Goal: Information Seeking & Learning: Compare options

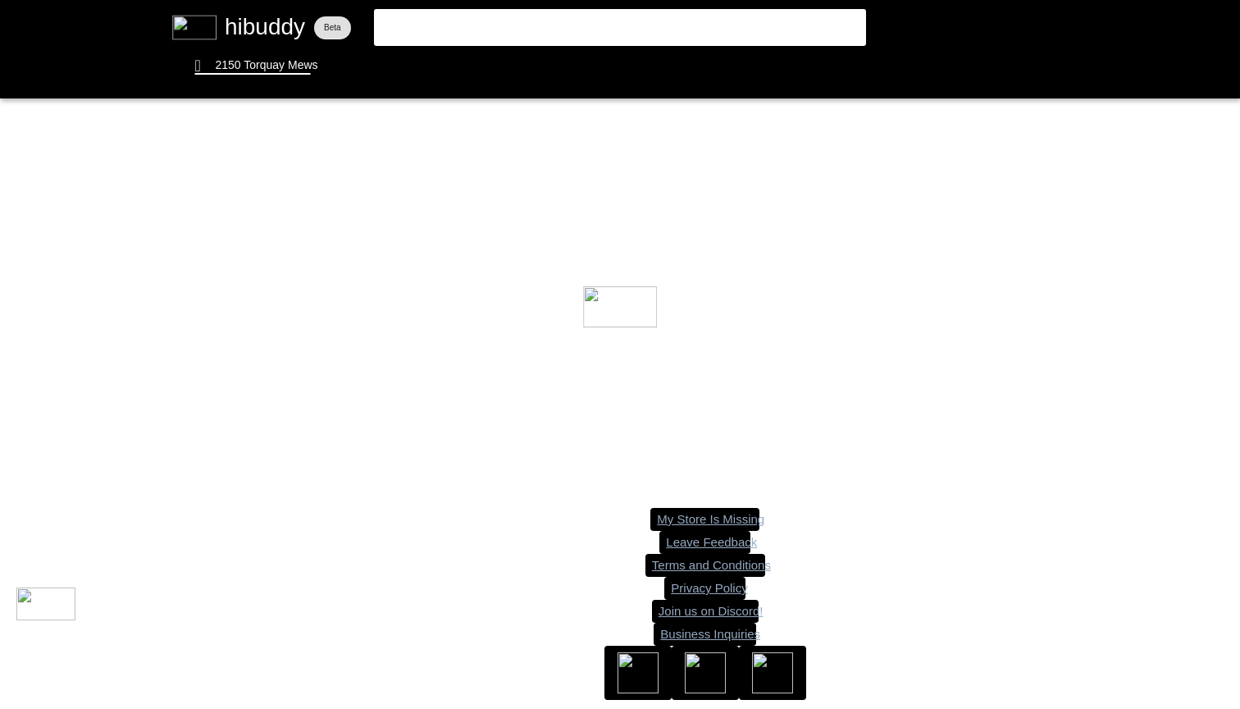
click at [553, 32] on flt-glass-pane at bounding box center [620, 354] width 1240 height 709
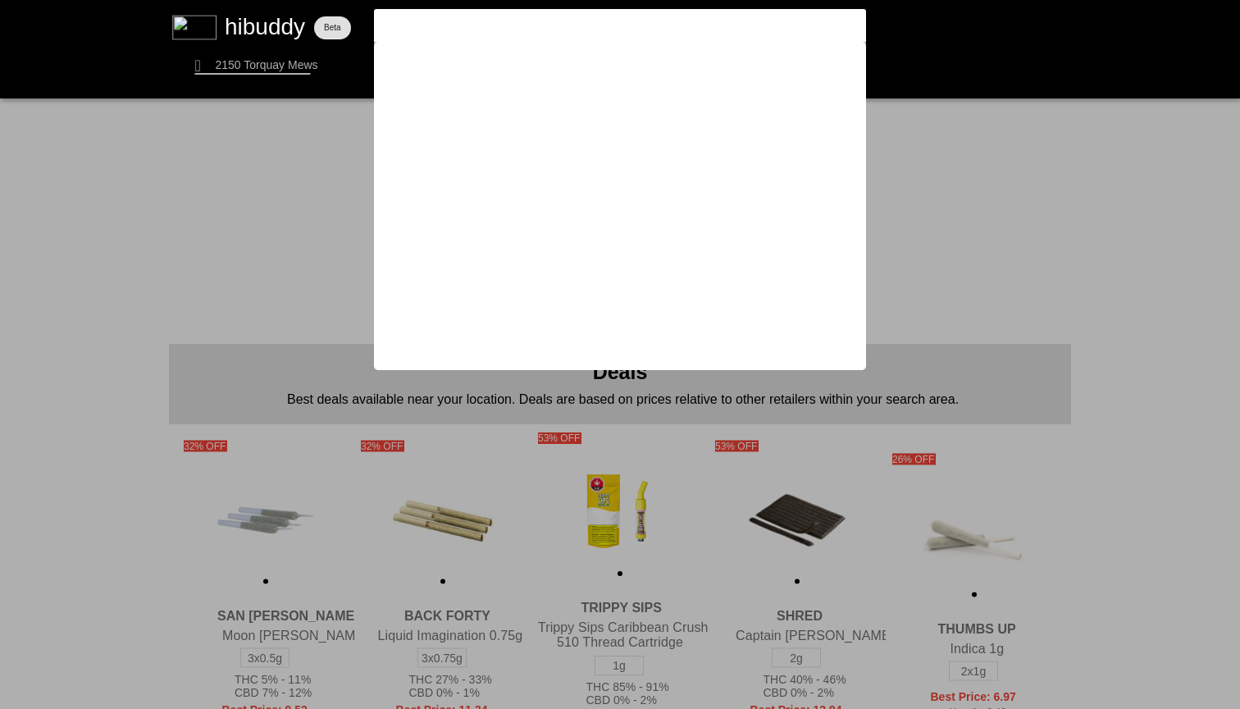
click at [1050, 344] on flt-glass-pane at bounding box center [620, 354] width 1240 height 709
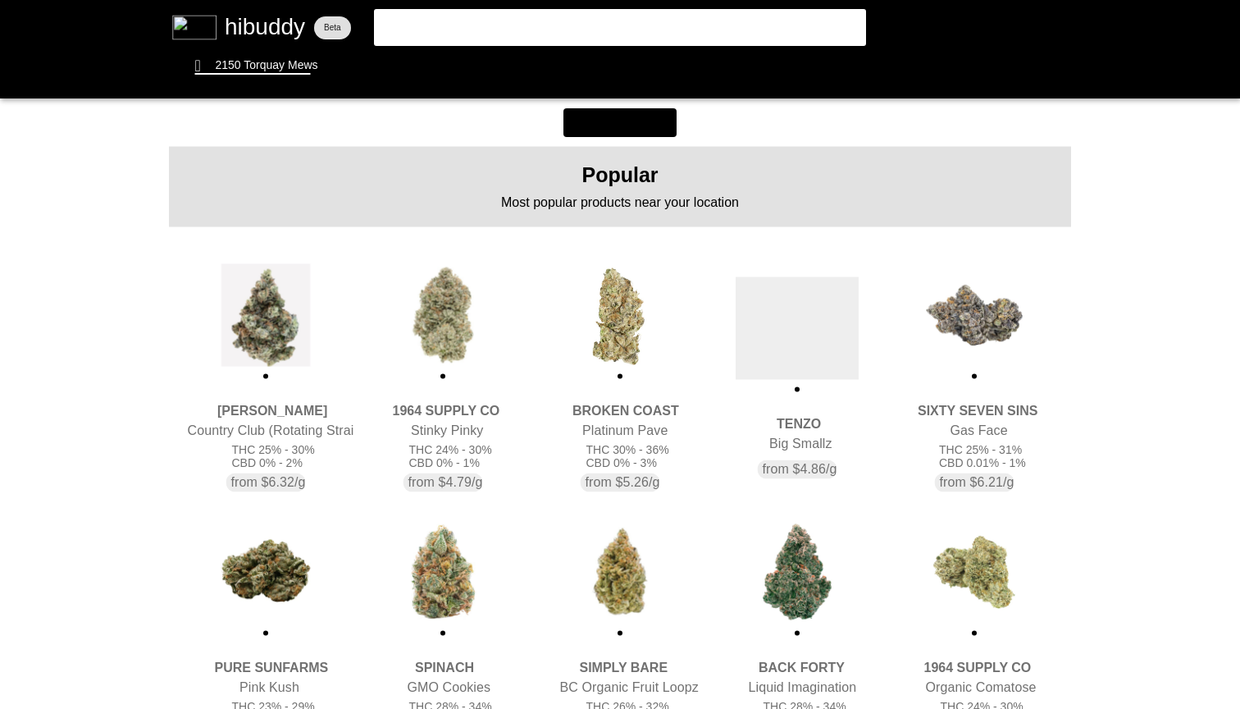
click at [610, 379] on flt-glass-pane at bounding box center [620, 354] width 1240 height 709
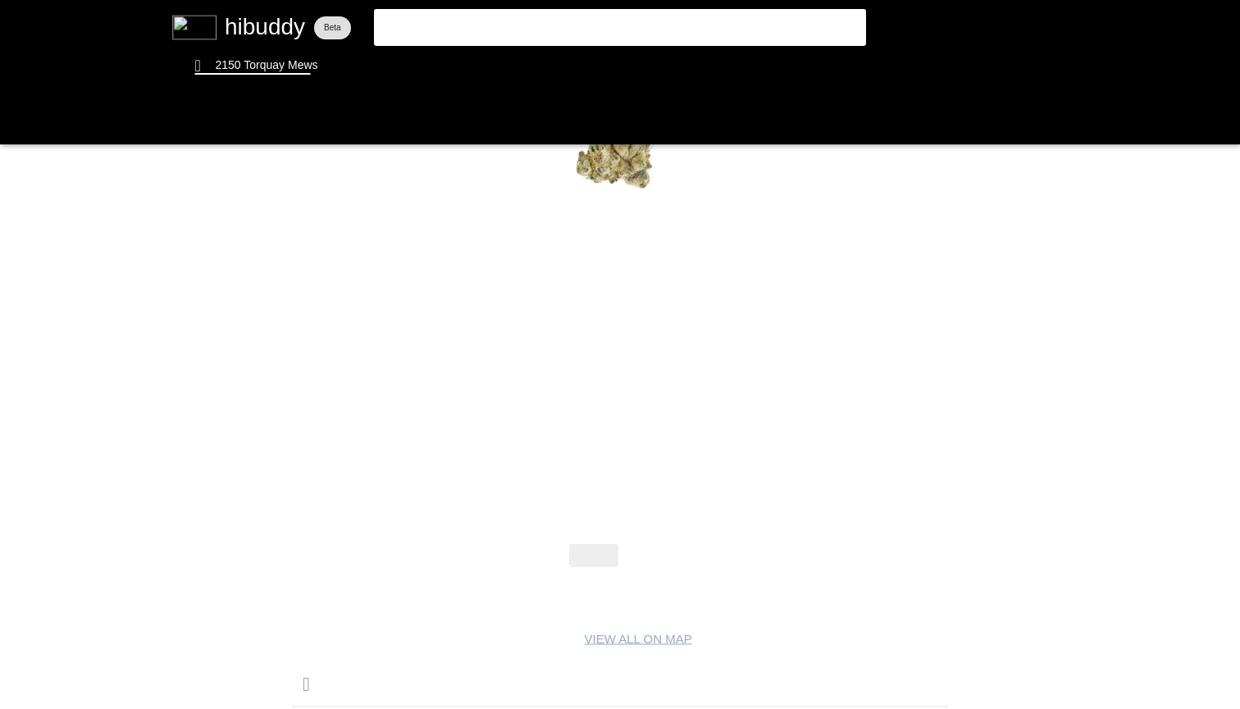
click at [646, 611] on flt-glass-pane at bounding box center [620, 354] width 1240 height 709
click at [646, 608] on flt-glass-pane at bounding box center [620, 354] width 1240 height 709
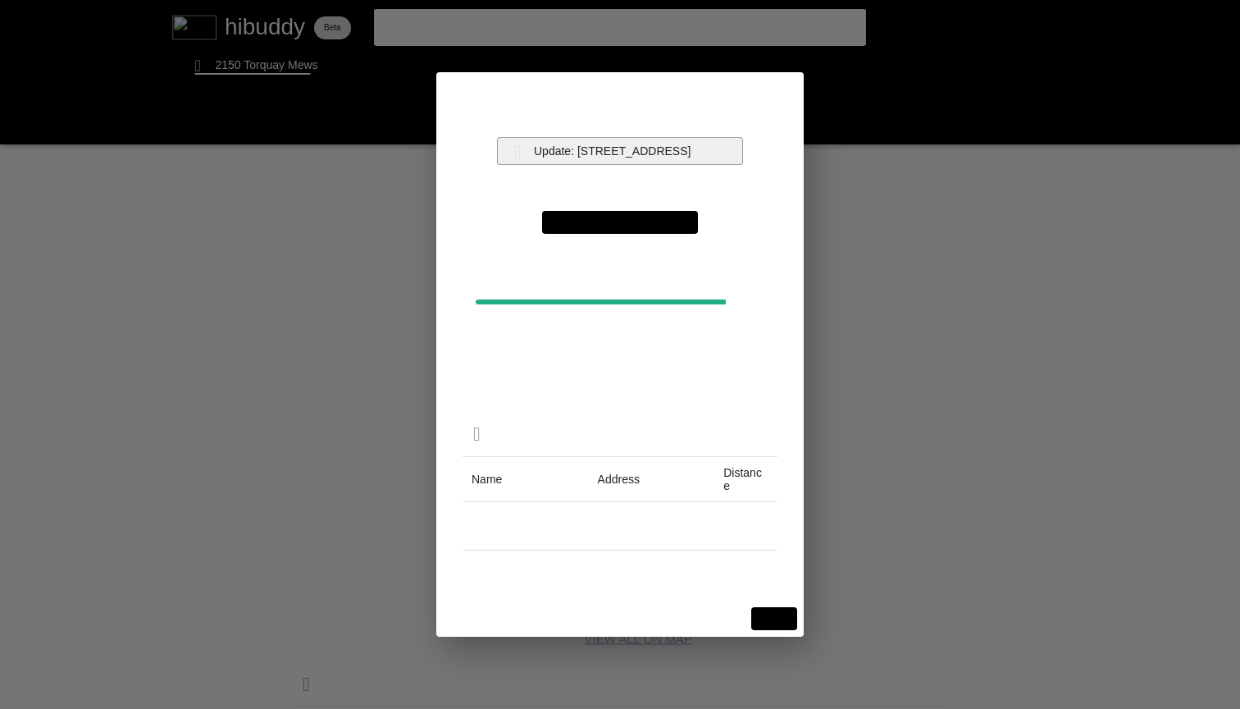
click at [576, 143] on flt-glass-pane at bounding box center [620, 354] width 1240 height 709
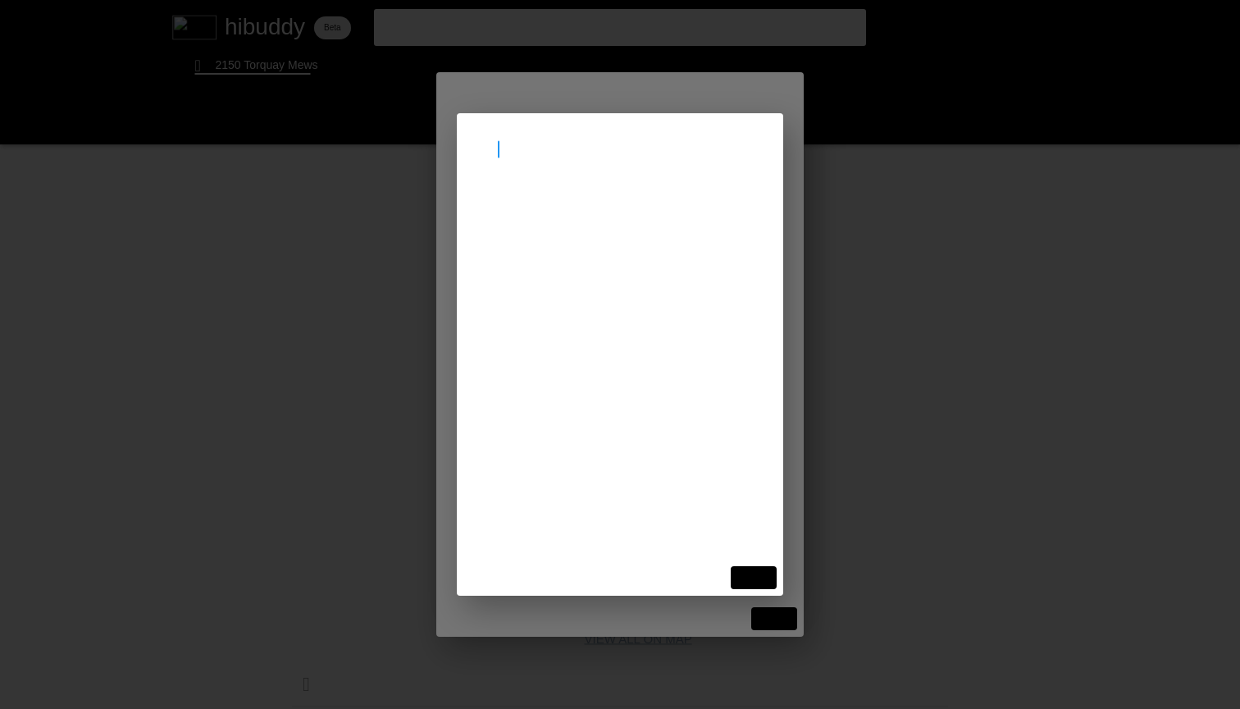
type input "l4t3r4"
click at [598, 206] on flt-glass-pane at bounding box center [620, 354] width 1240 height 709
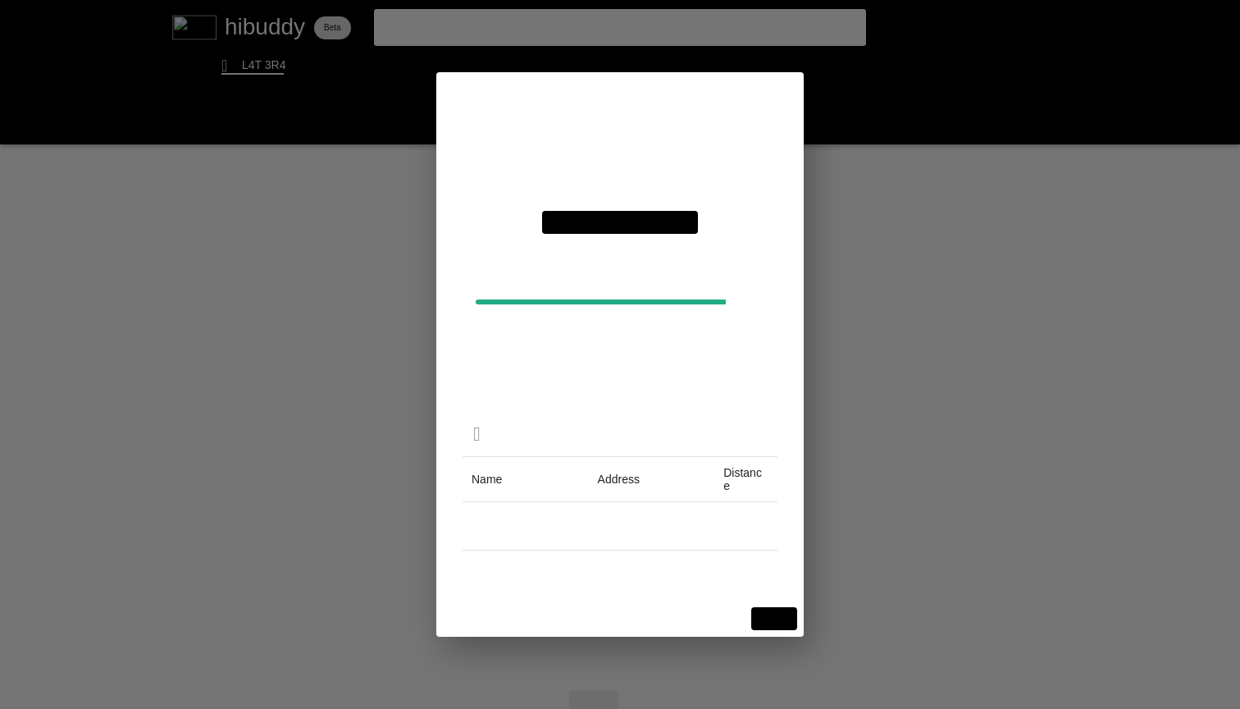
click at [769, 608] on flt-glass-pane at bounding box center [620, 354] width 1240 height 709
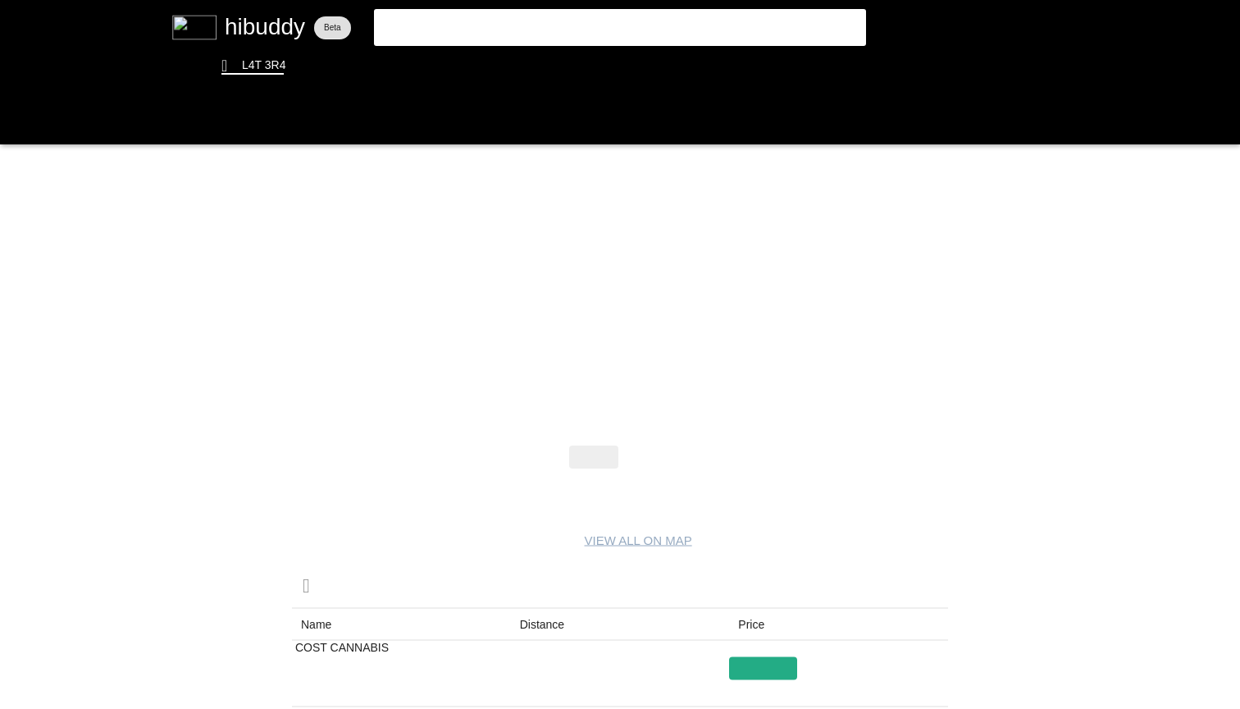
click at [513, 27] on flt-glass-pane at bounding box center [620, 354] width 1240 height 709
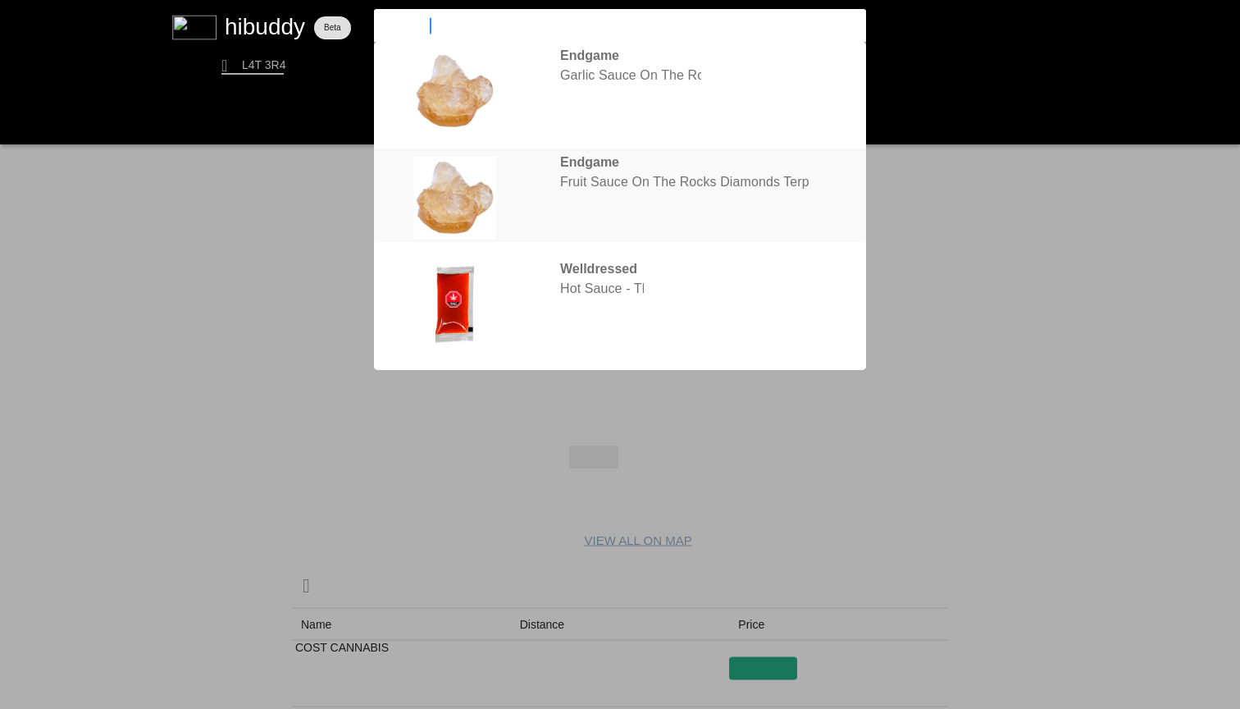
type input "sauce rosin"
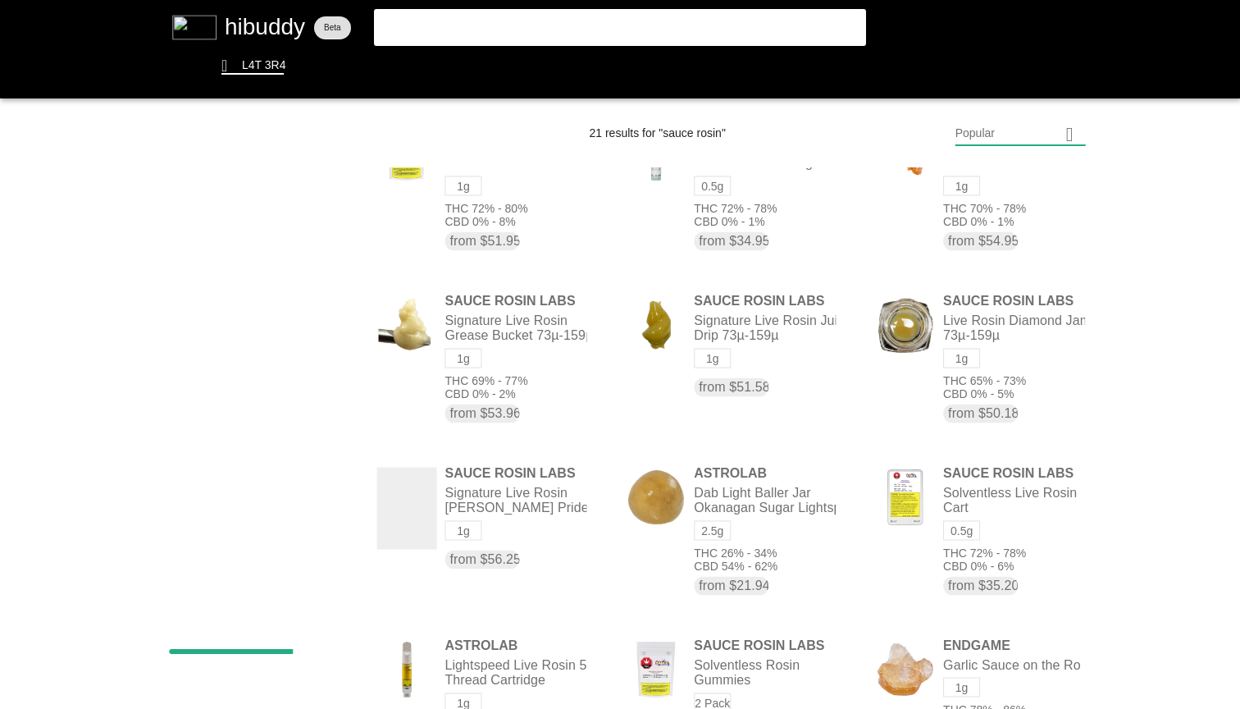
drag, startPoint x: 464, startPoint y: 25, endPoint x: 259, endPoint y: 3, distance: 206.1
click at [271, 14] on flt-glass-pane at bounding box center [620, 354] width 1240 height 709
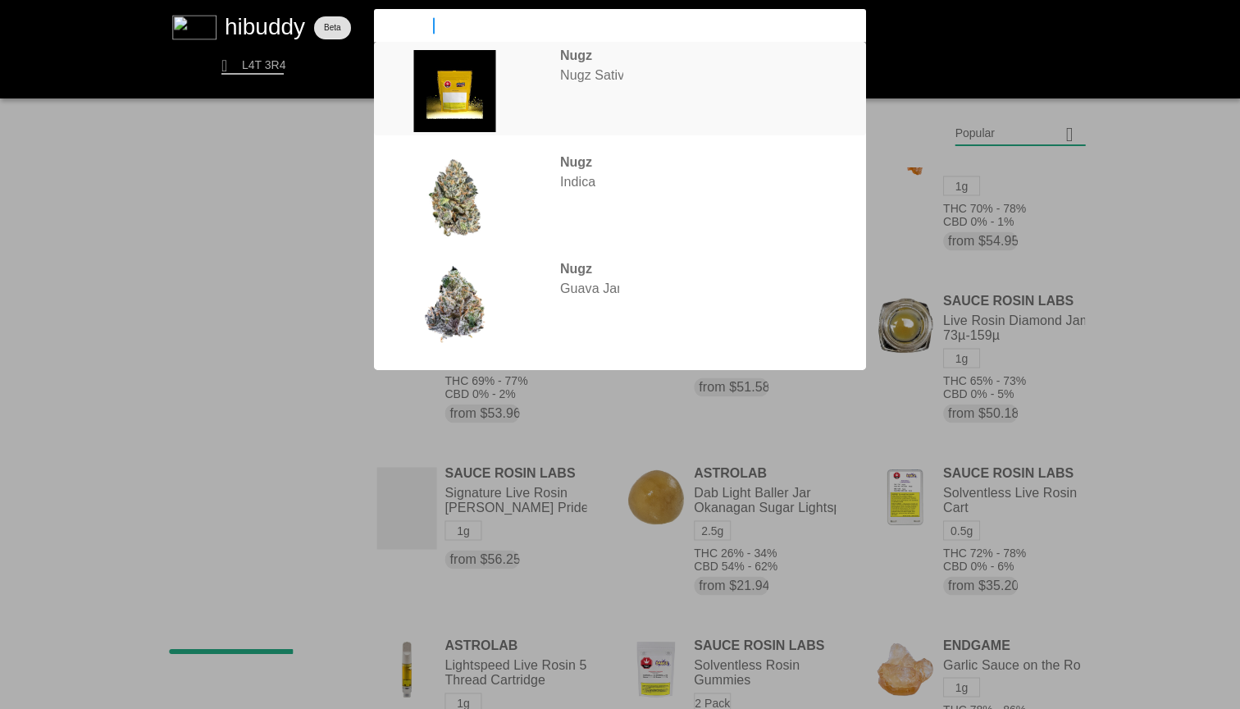
type input "nugz rosin"
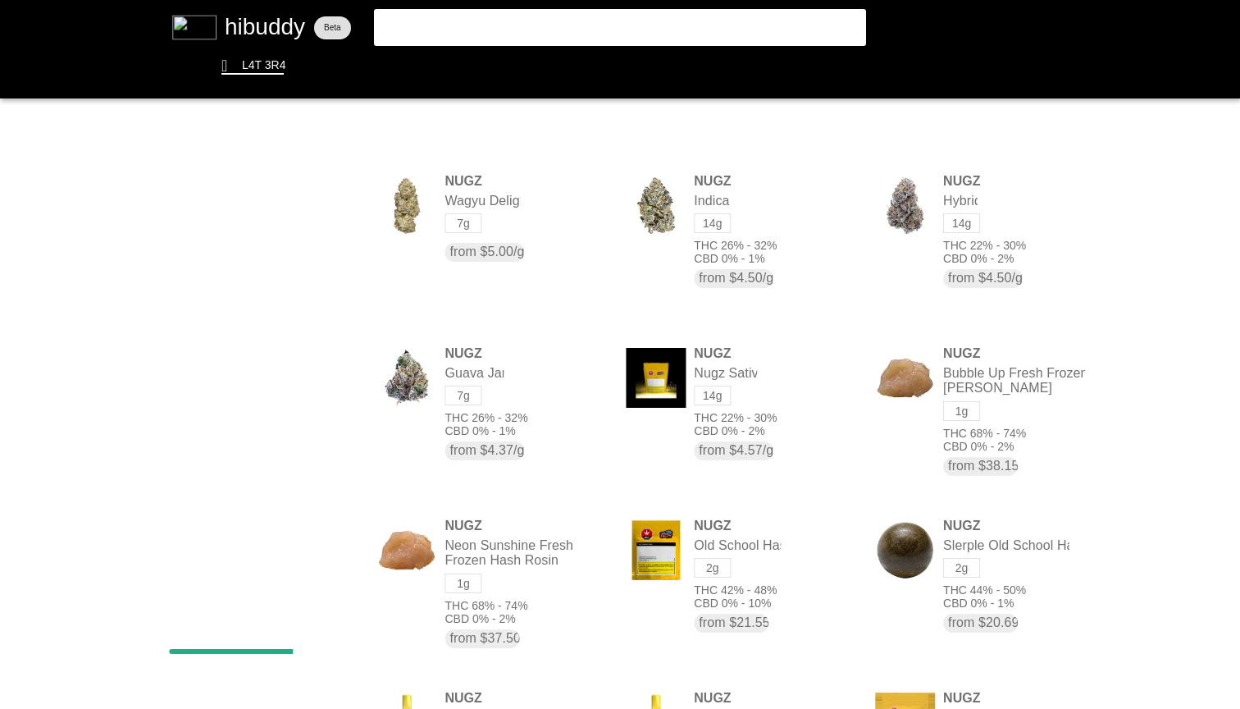
click at [714, 29] on flt-glass-pane at bounding box center [620, 354] width 1240 height 709
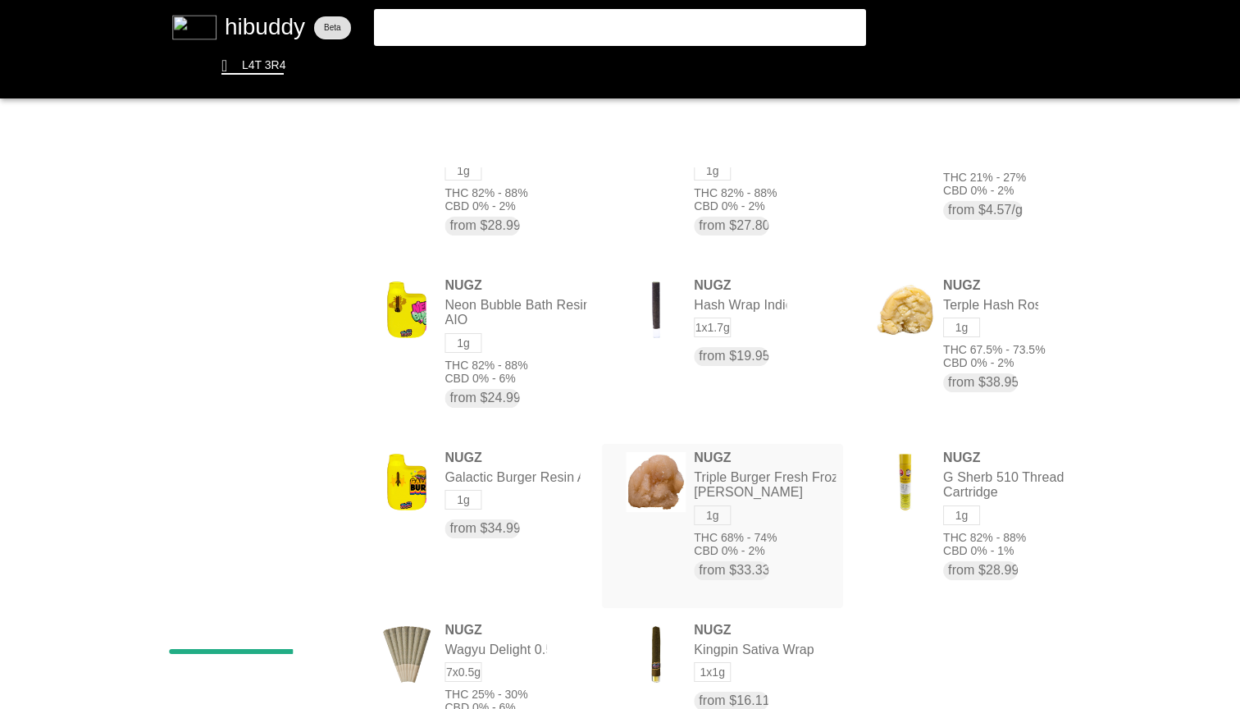
click at [797, 499] on flt-glass-pane at bounding box center [620, 354] width 1240 height 709
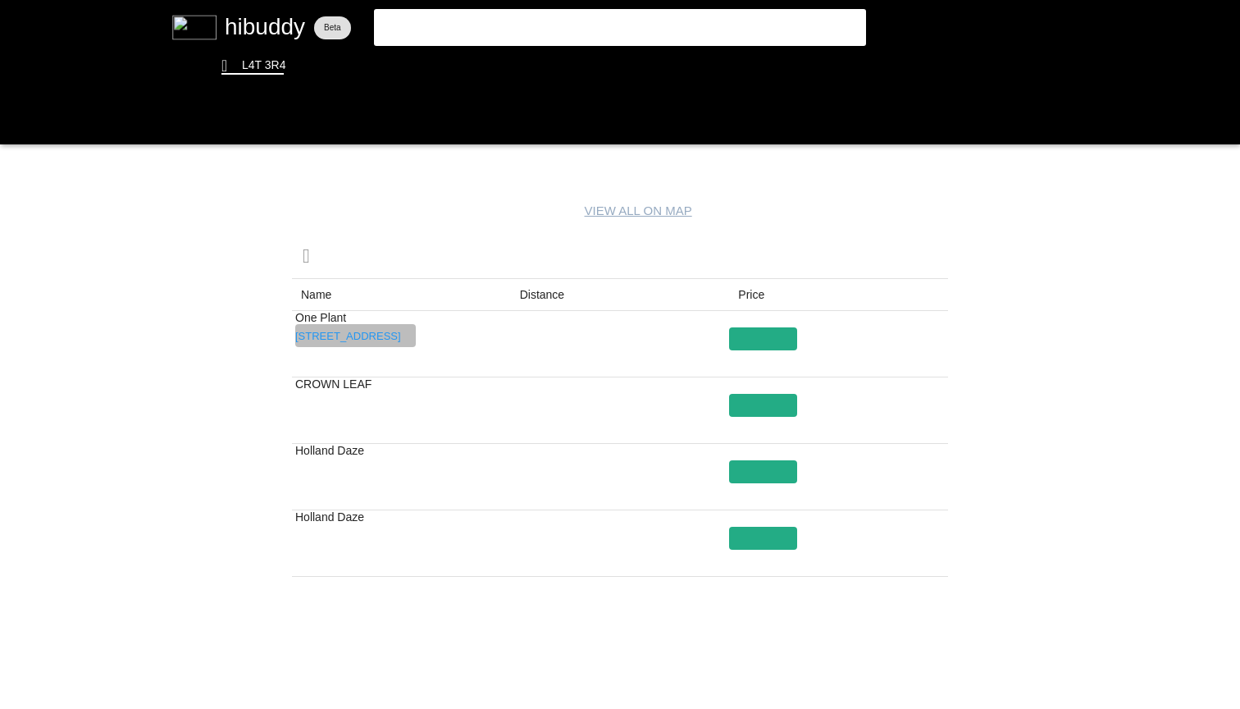
click at [384, 336] on flt-glass-pane at bounding box center [620, 354] width 1240 height 709
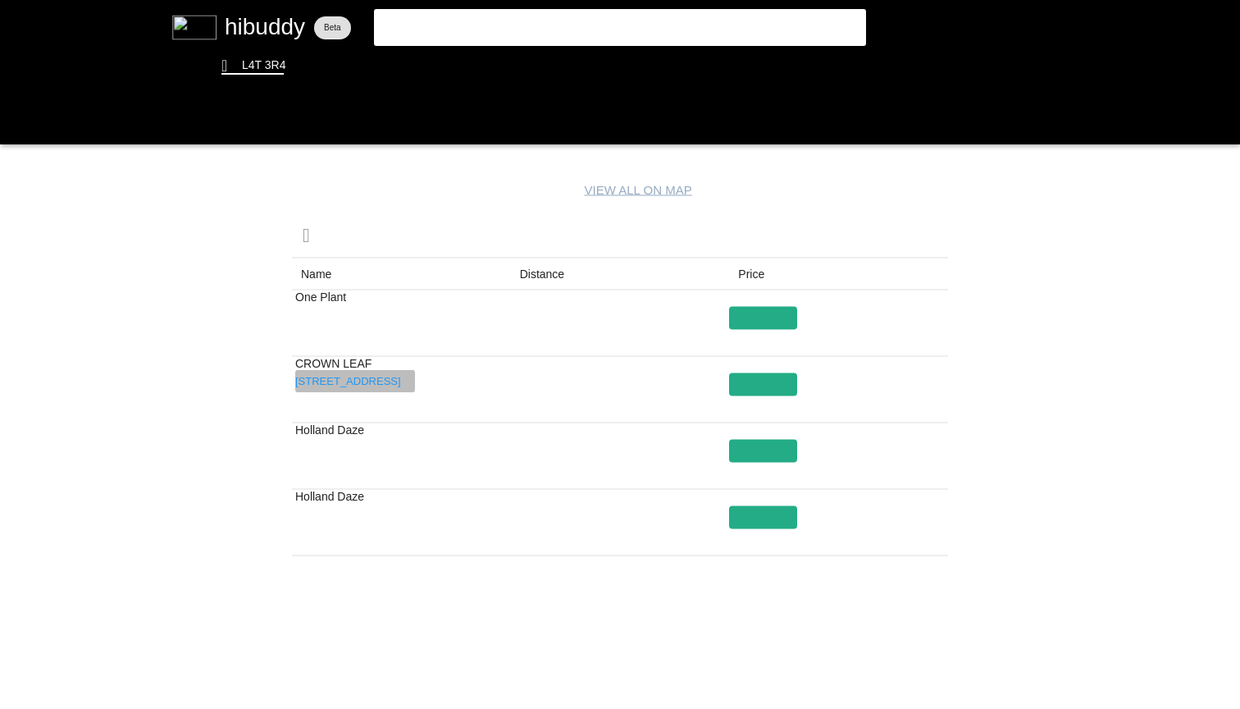
click at [382, 383] on flt-glass-pane at bounding box center [620, 354] width 1240 height 709
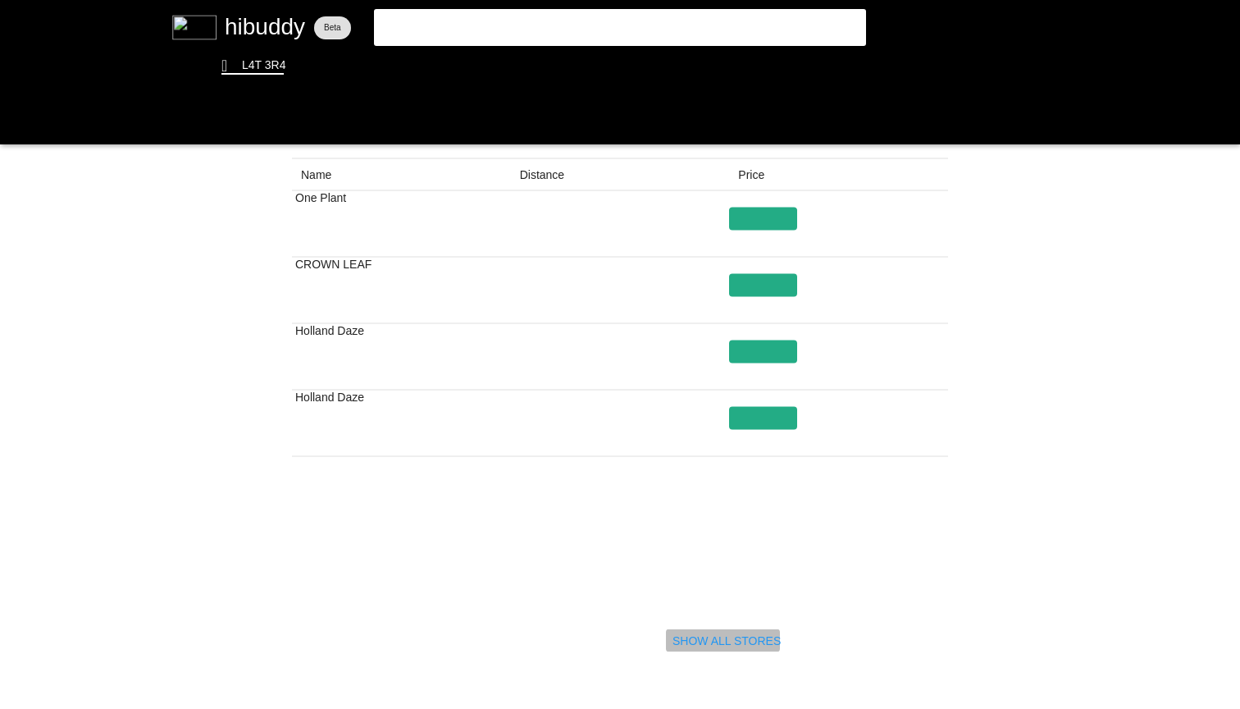
click at [699, 636] on flt-glass-pane at bounding box center [620, 354] width 1240 height 709
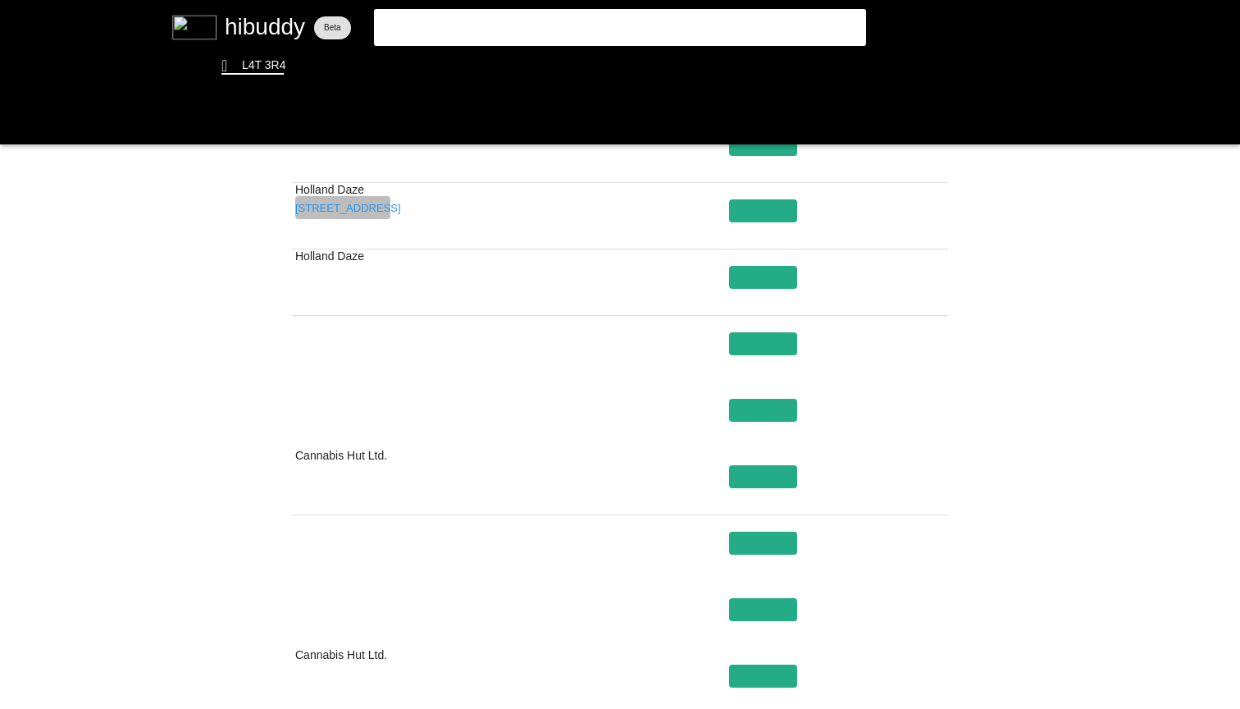
click at [337, 199] on flt-glass-pane at bounding box center [620, 354] width 1240 height 709
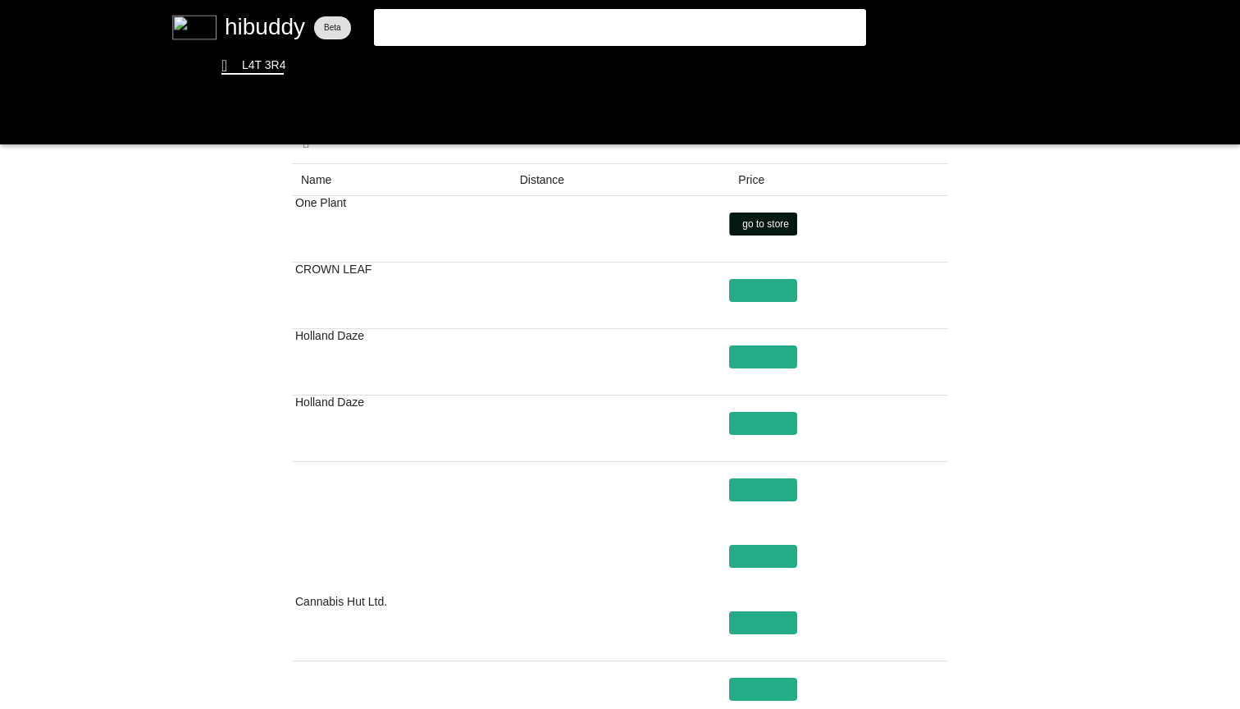
click at [779, 222] on flt-glass-pane at bounding box center [620, 354] width 1240 height 709
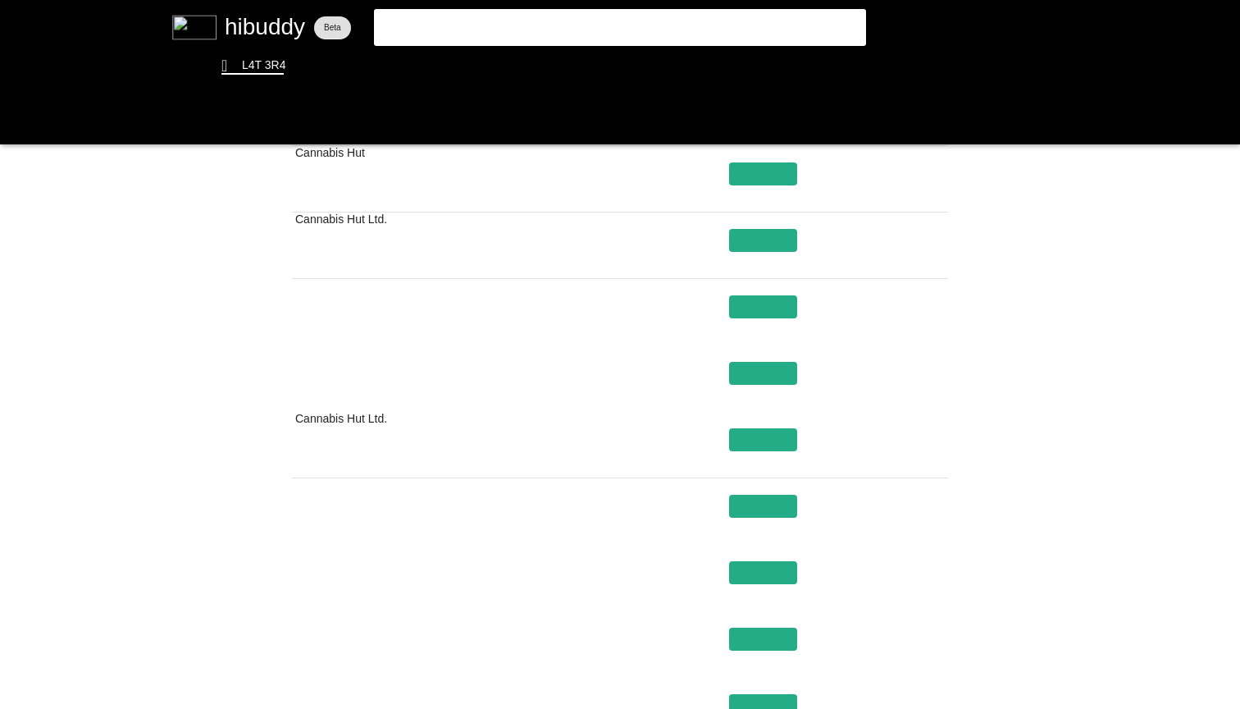
drag, startPoint x: 609, startPoint y: 17, endPoint x: 279, endPoint y: 17, distance: 330.5
click at [285, 17] on flt-glass-pane at bounding box center [620, 354] width 1240 height 709
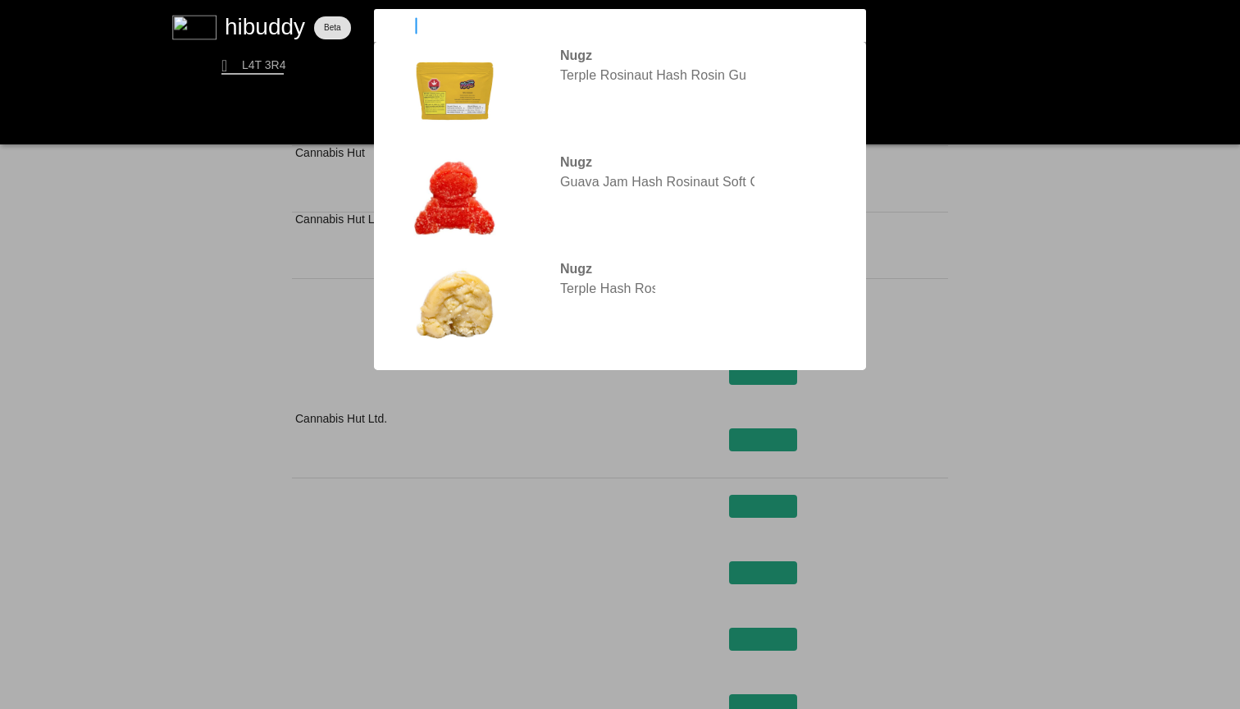
type input "1above"
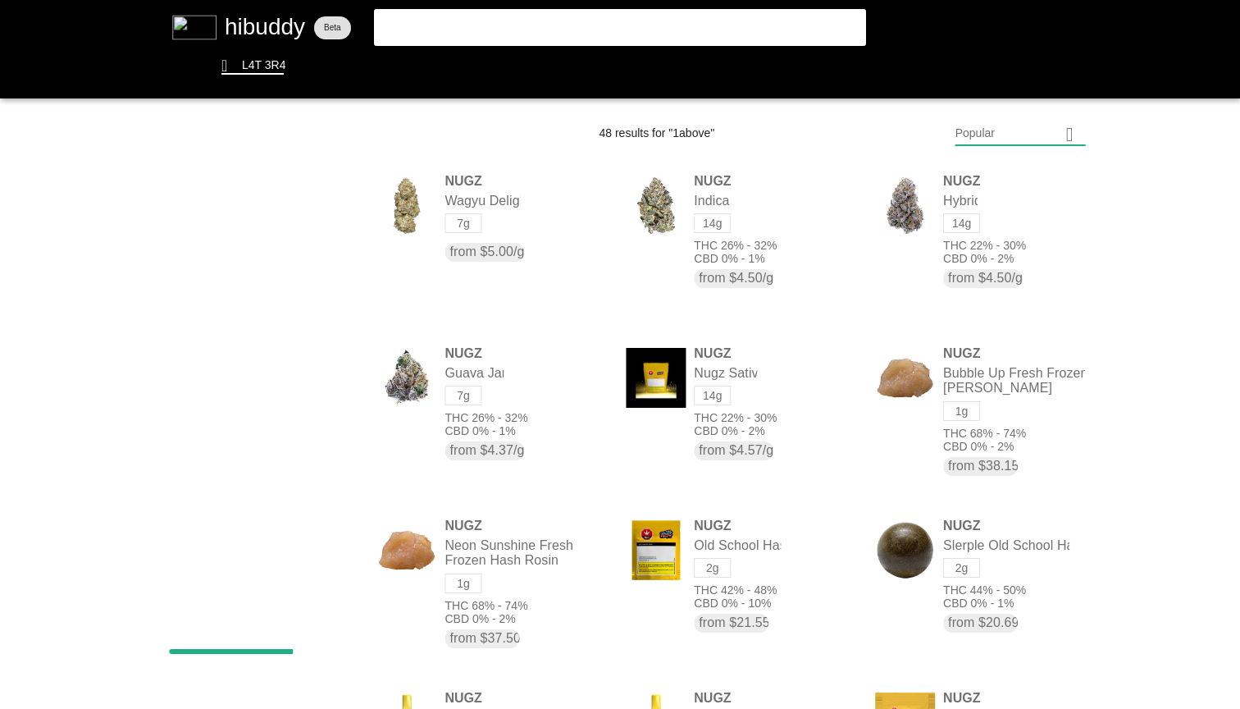
click at [663, 48] on flt-glass-pane at bounding box center [620, 354] width 1240 height 709
click at [654, 30] on flt-glass-pane at bounding box center [620, 354] width 1240 height 709
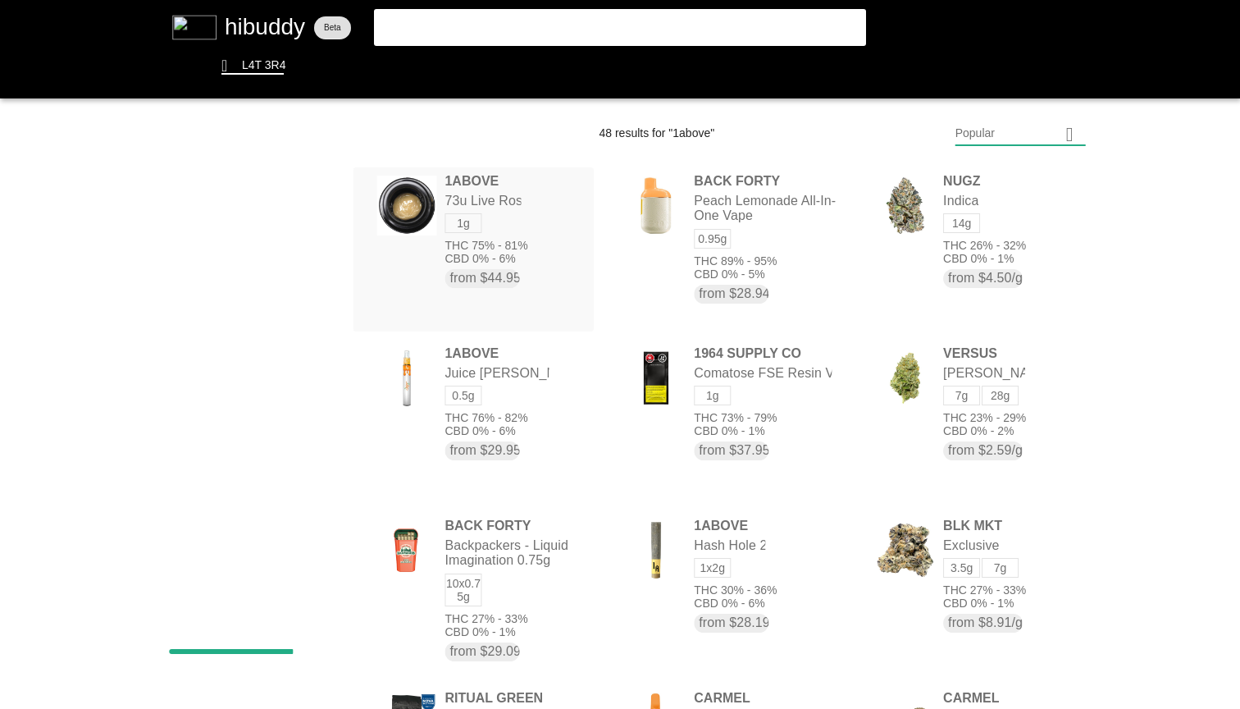
click at [534, 267] on flt-glass-pane at bounding box center [620, 354] width 1240 height 709
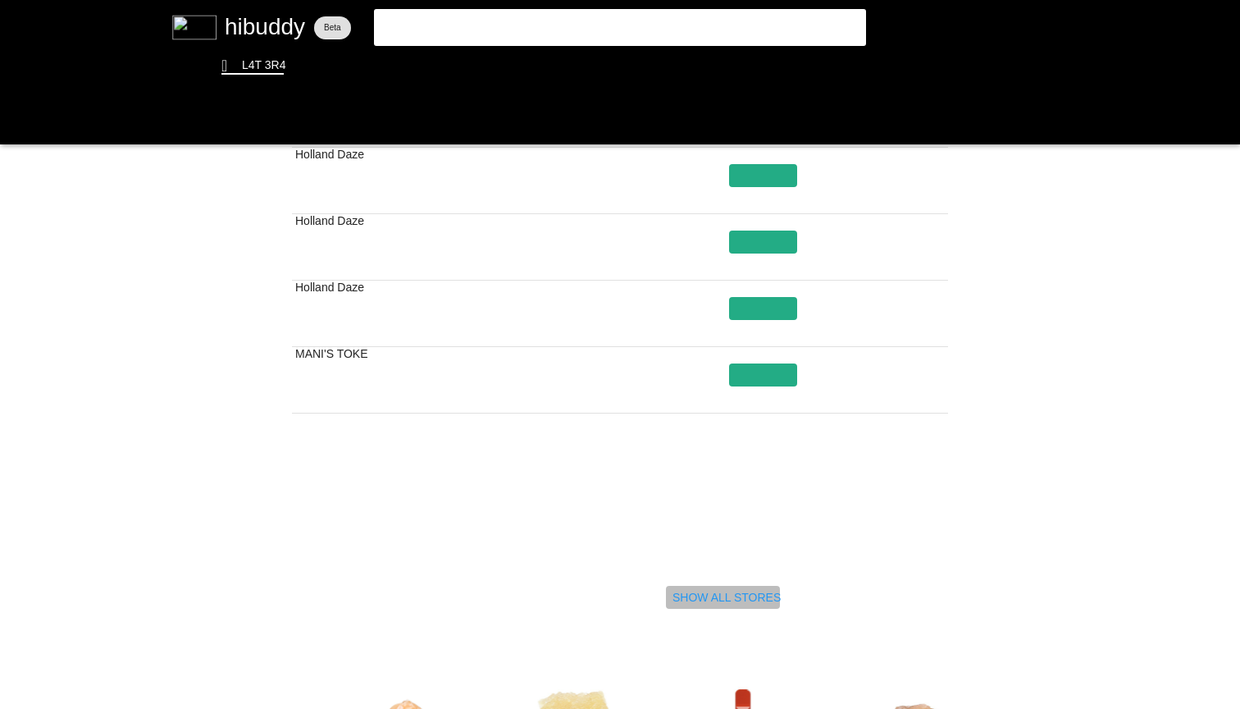
click at [733, 593] on flt-glass-pane at bounding box center [620, 354] width 1240 height 709
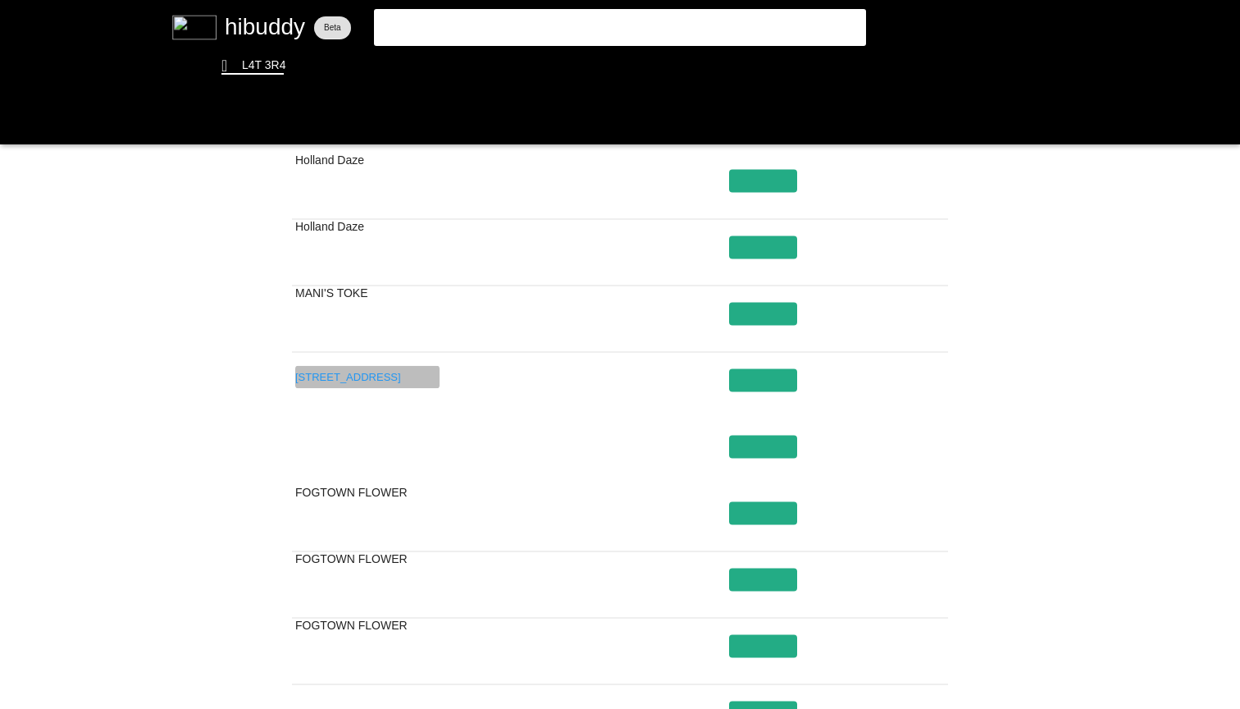
click at [378, 376] on flt-glass-pane at bounding box center [620, 354] width 1240 height 709
click at [756, 375] on flt-glass-pane at bounding box center [620, 354] width 1240 height 709
click at [334, 450] on flt-glass-pane at bounding box center [620, 354] width 1240 height 709
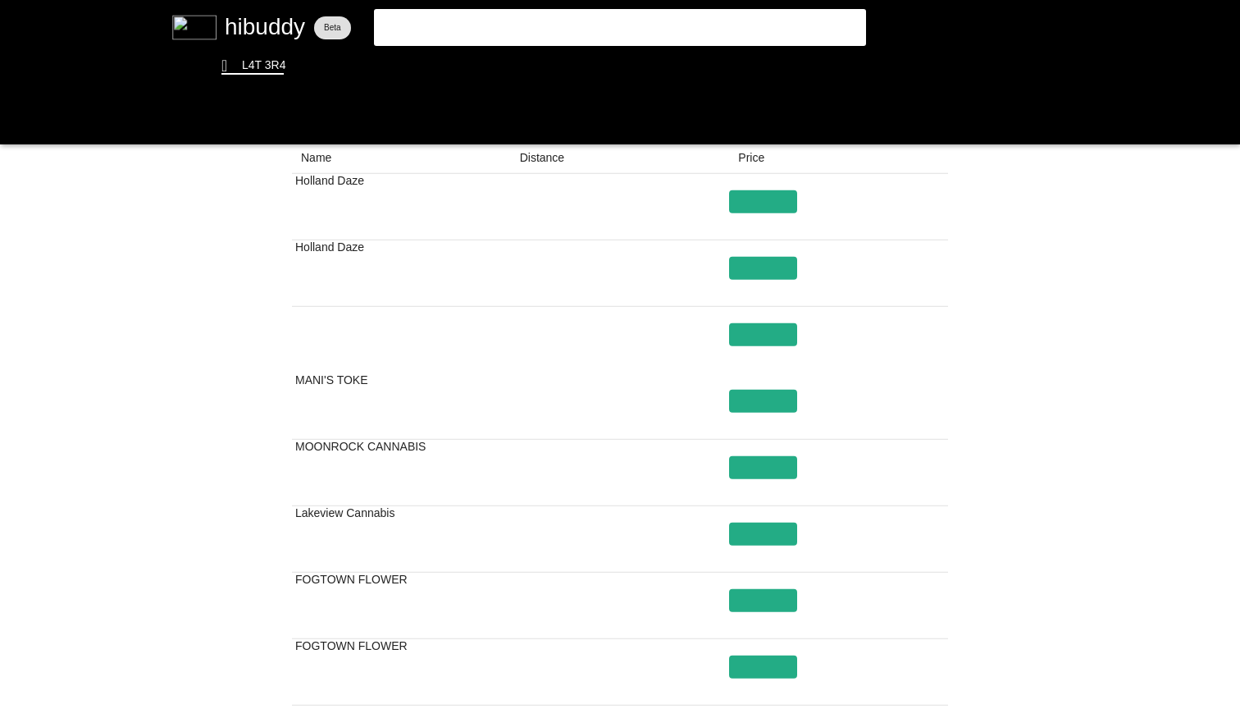
click at [1062, 493] on flt-glass-pane at bounding box center [620, 354] width 1240 height 709
click at [1017, 490] on flt-glass-pane at bounding box center [620, 354] width 1240 height 709
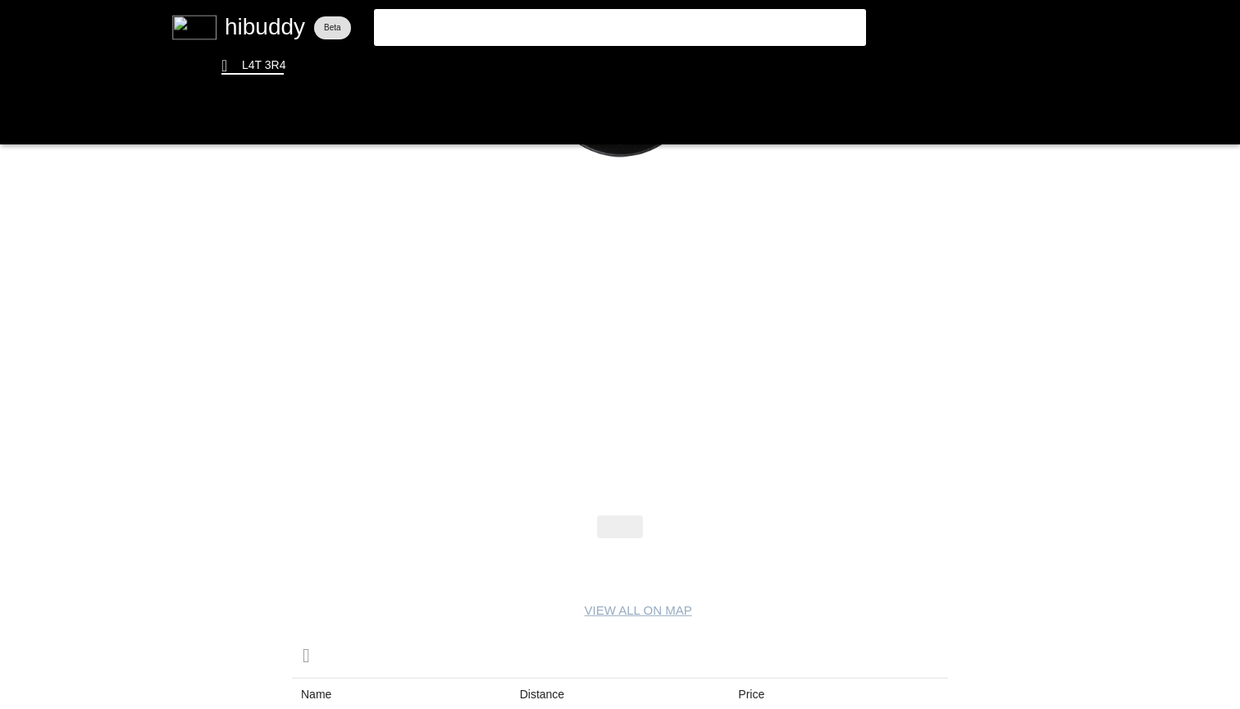
click at [500, 35] on flt-glass-pane at bounding box center [620, 354] width 1240 height 709
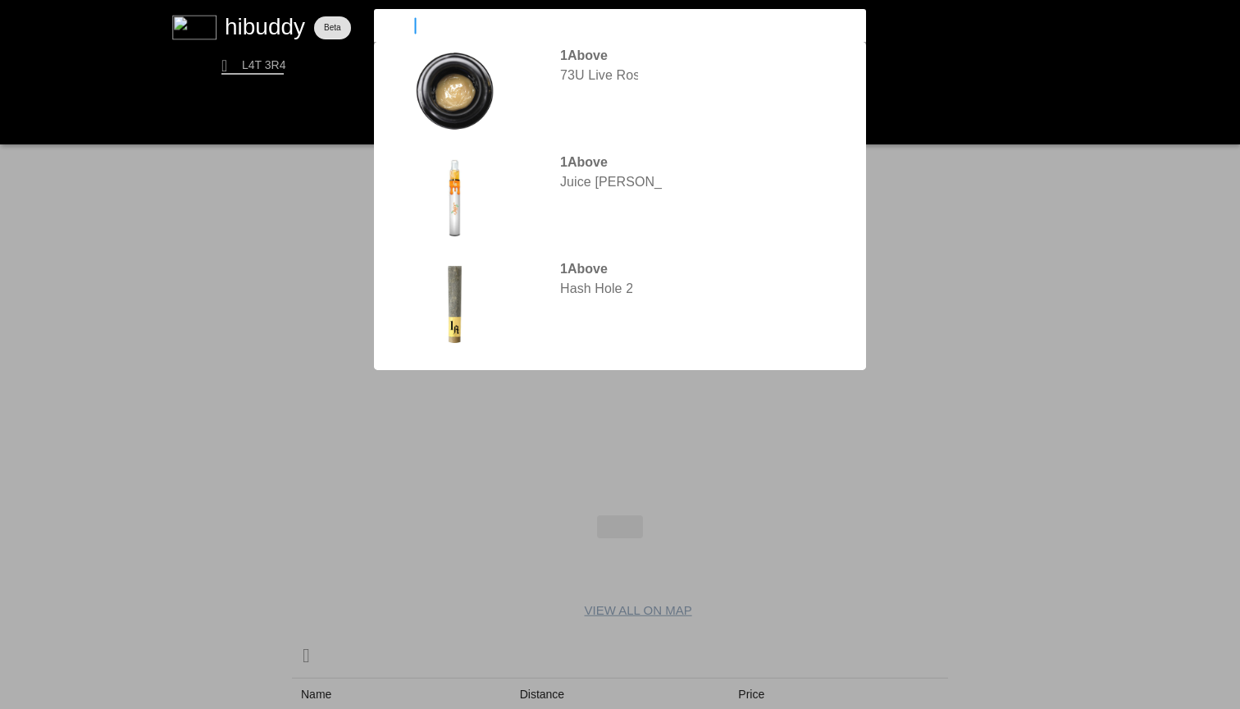
type input "sauce"
click at [578, 148] on flt-glass-pane at bounding box center [620, 354] width 1240 height 709
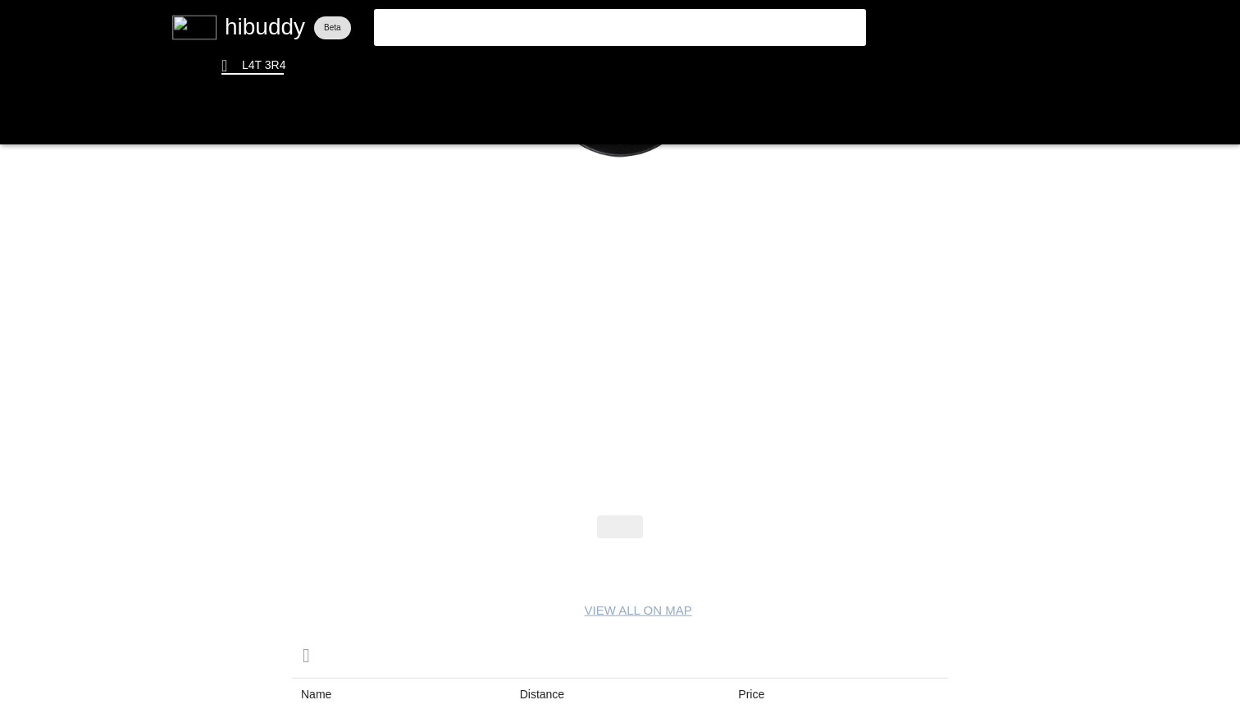
click at [461, 37] on flt-glass-pane at bounding box center [620, 354] width 1240 height 709
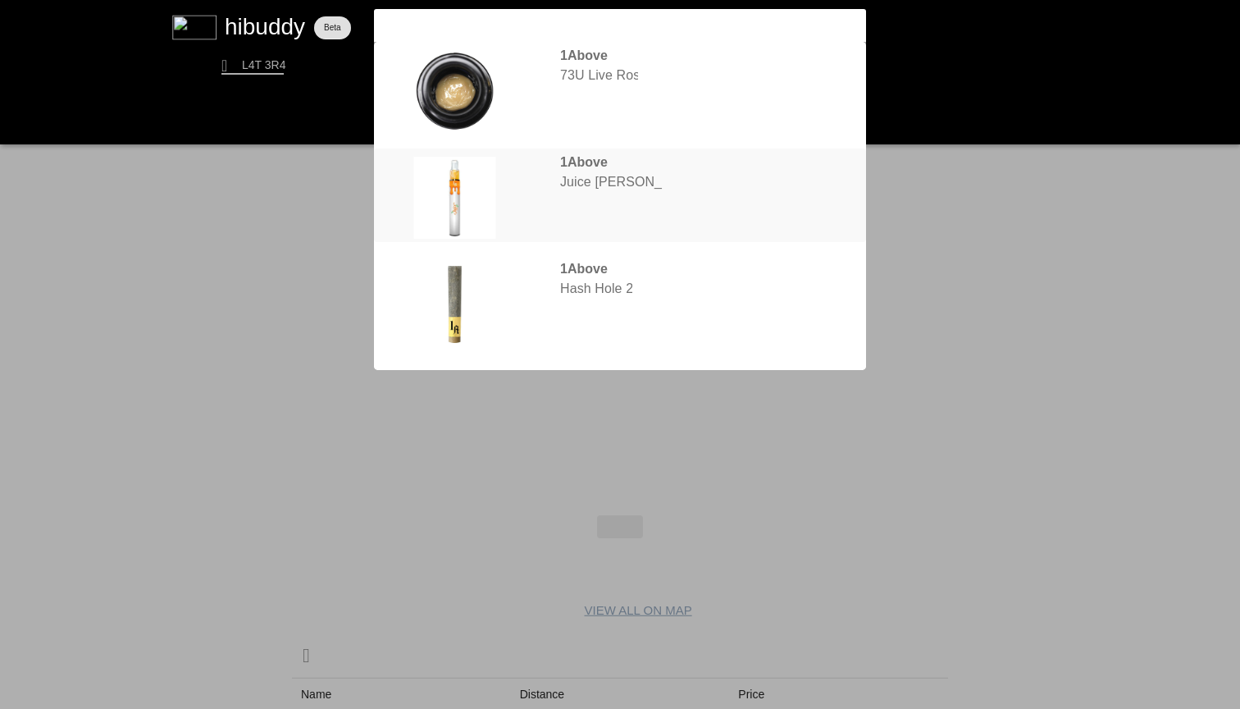
type input "1above"
click at [624, 171] on flt-glass-pane at bounding box center [620, 354] width 1240 height 709
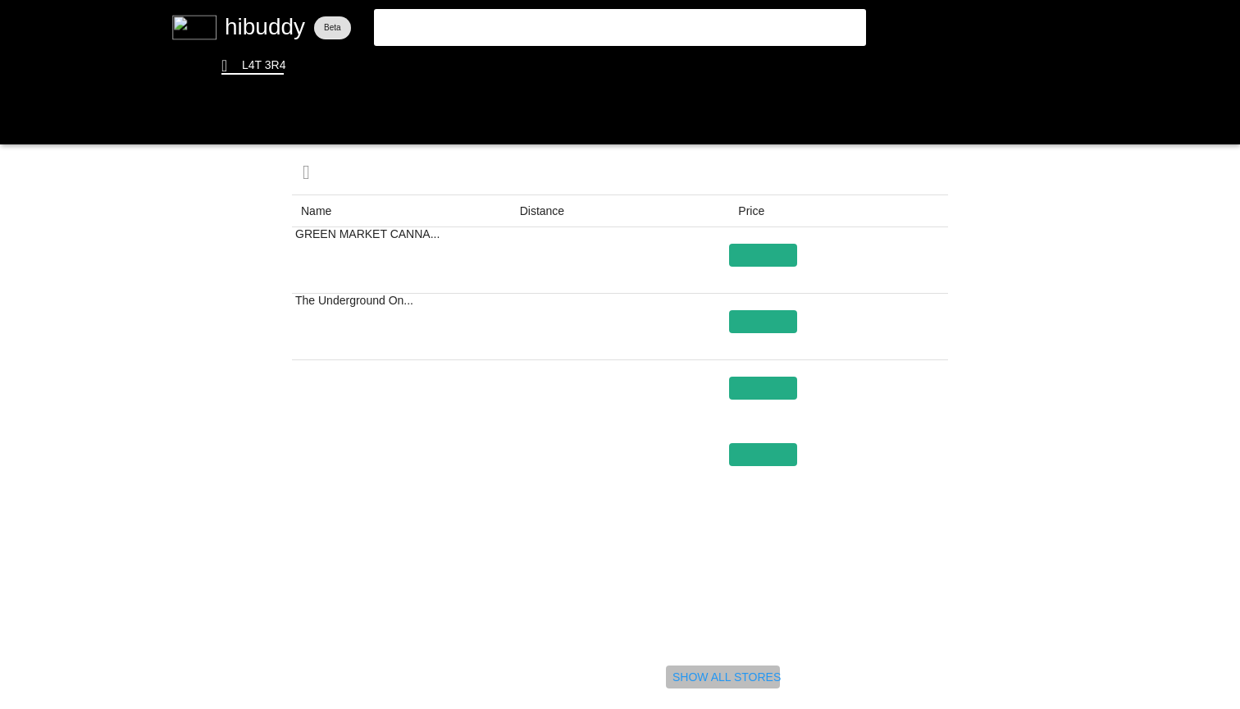
click at [739, 671] on flt-glass-pane at bounding box center [620, 354] width 1240 height 709
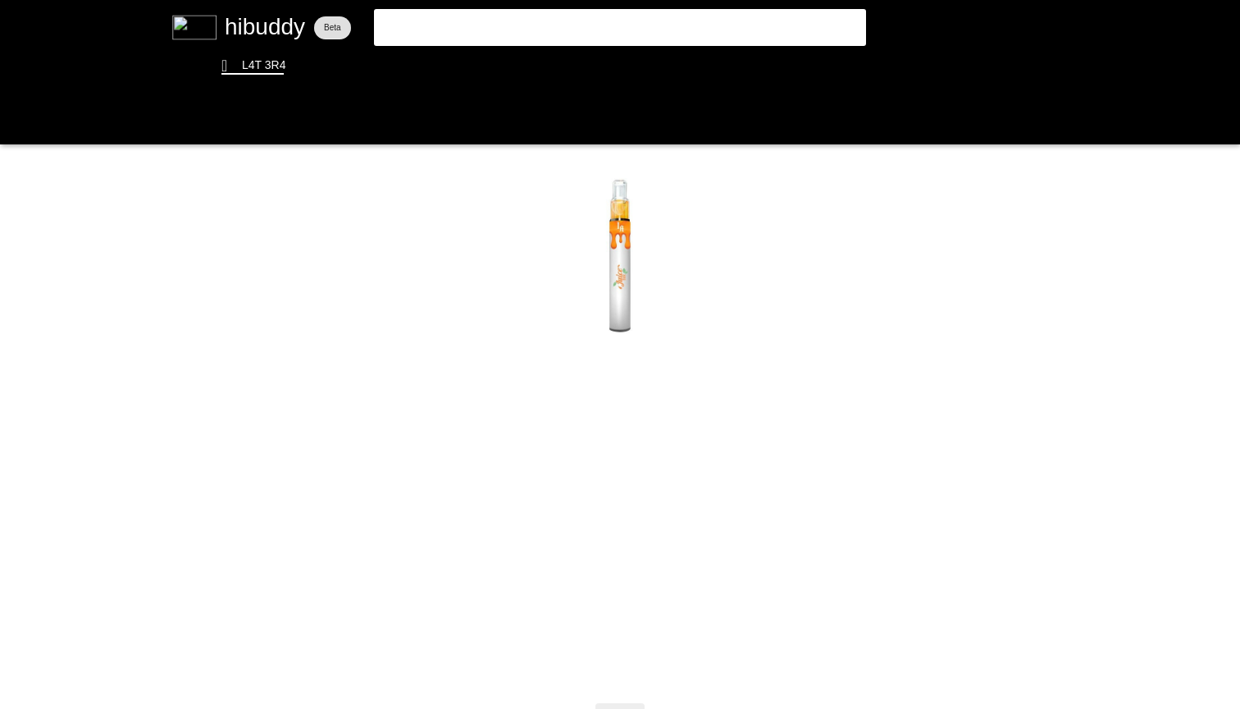
click at [451, 21] on flt-glass-pane at bounding box center [620, 354] width 1240 height 709
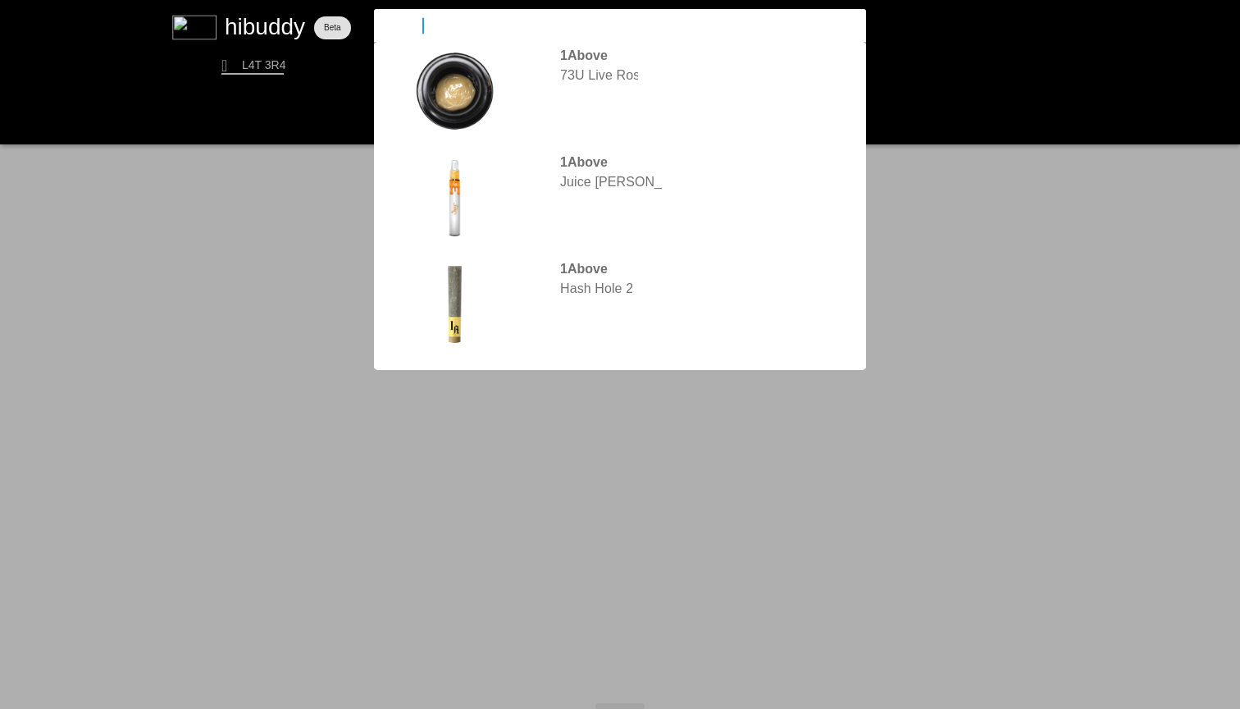
click at [565, 260] on flt-glass-pane at bounding box center [620, 354] width 1240 height 709
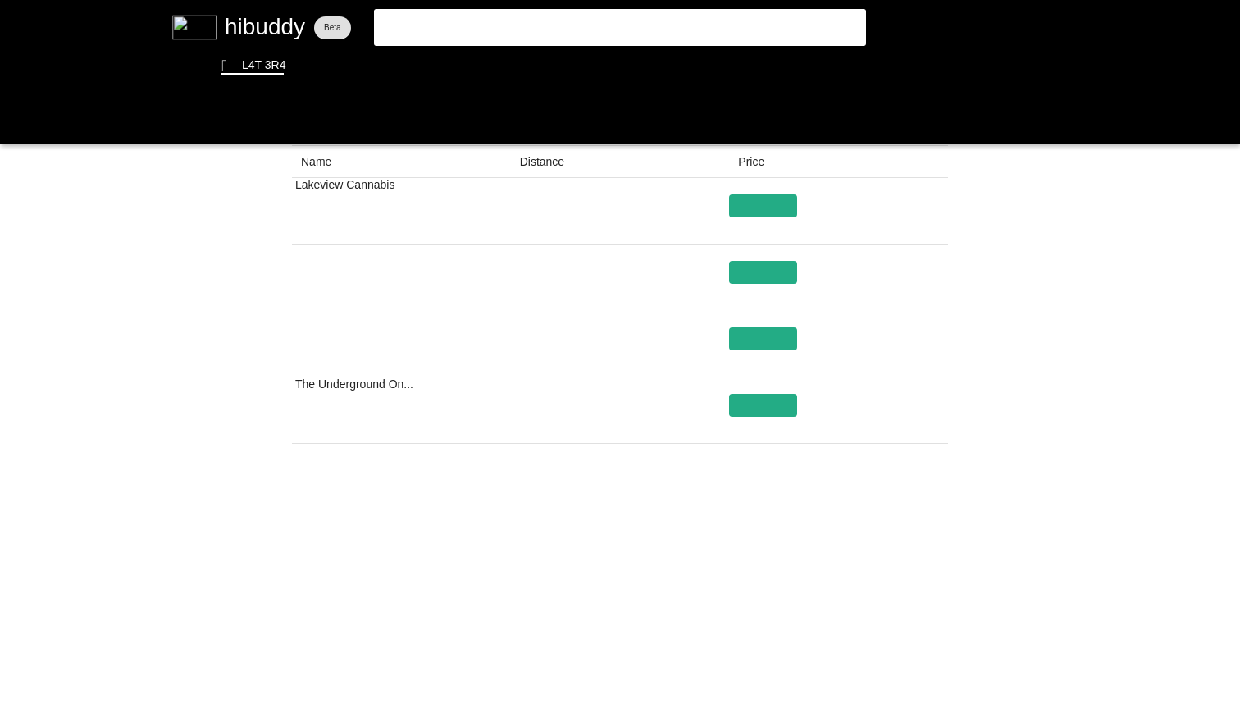
click at [748, 616] on flt-glass-pane at bounding box center [620, 354] width 1240 height 709
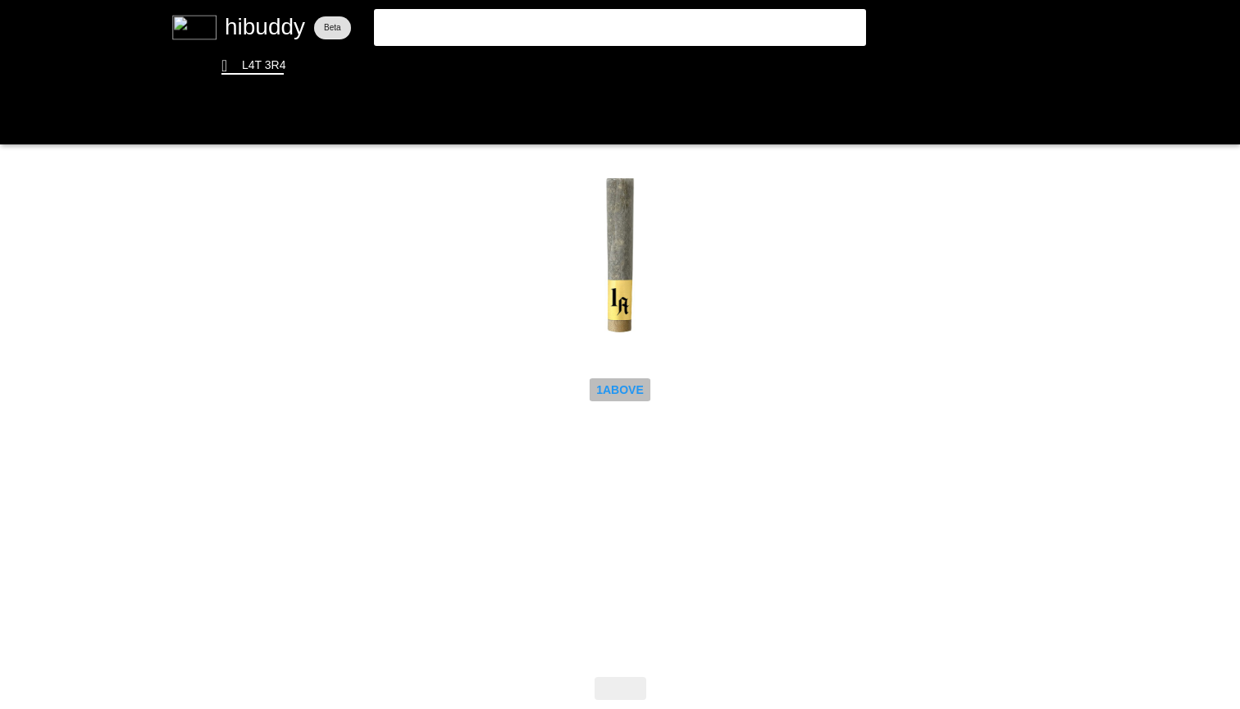
click at [606, 391] on flt-glass-pane at bounding box center [620, 354] width 1240 height 709
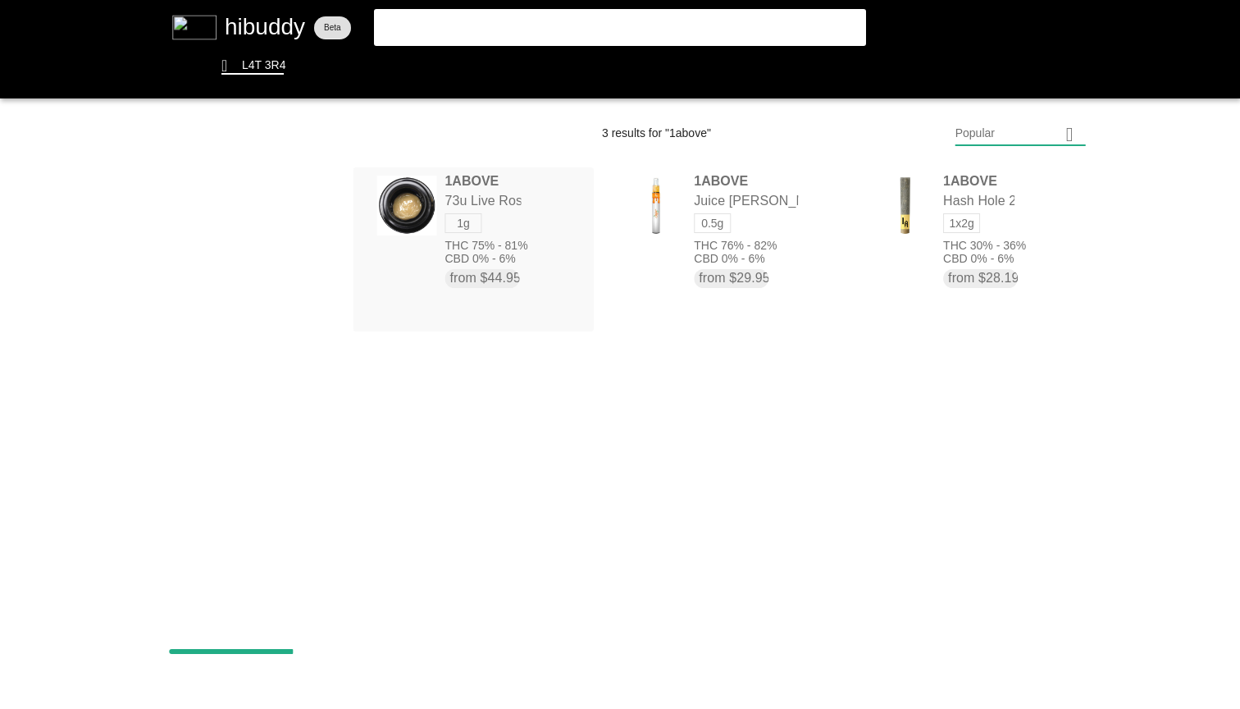
click at [492, 232] on flt-glass-pane at bounding box center [620, 354] width 1240 height 709
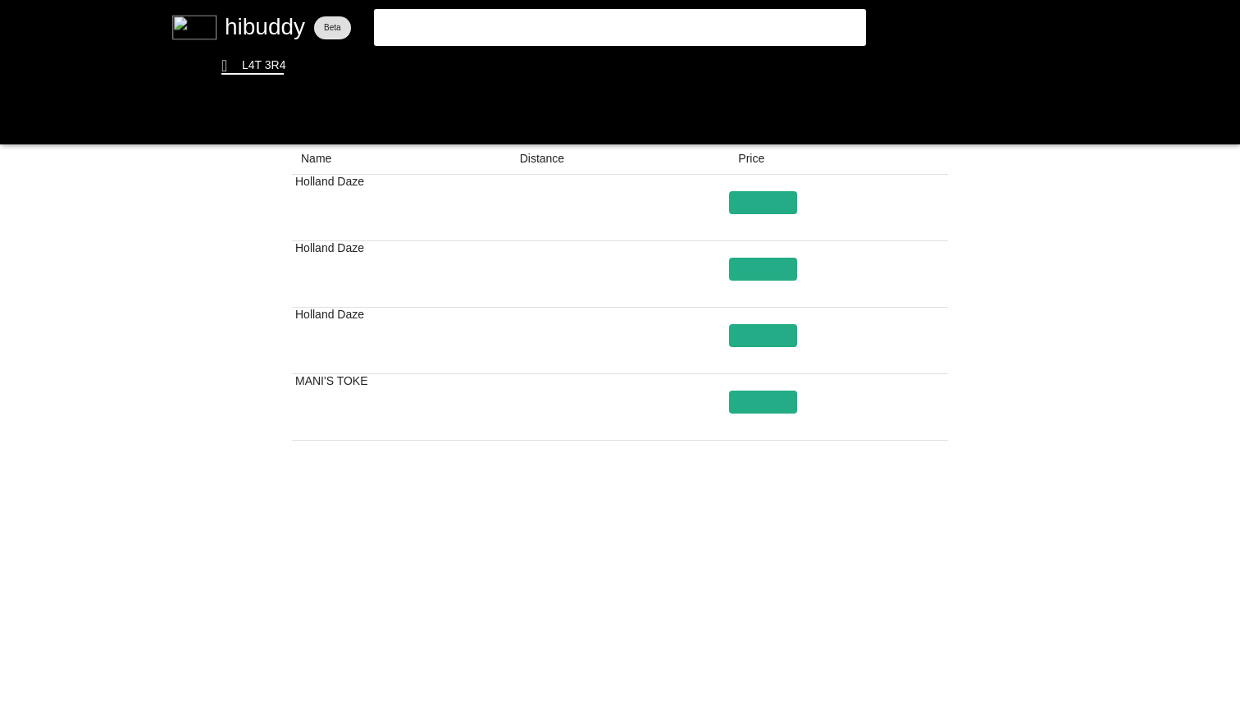
click at [723, 636] on flt-glass-pane at bounding box center [620, 354] width 1240 height 709
click at [722, 630] on flt-glass-pane at bounding box center [620, 354] width 1240 height 709
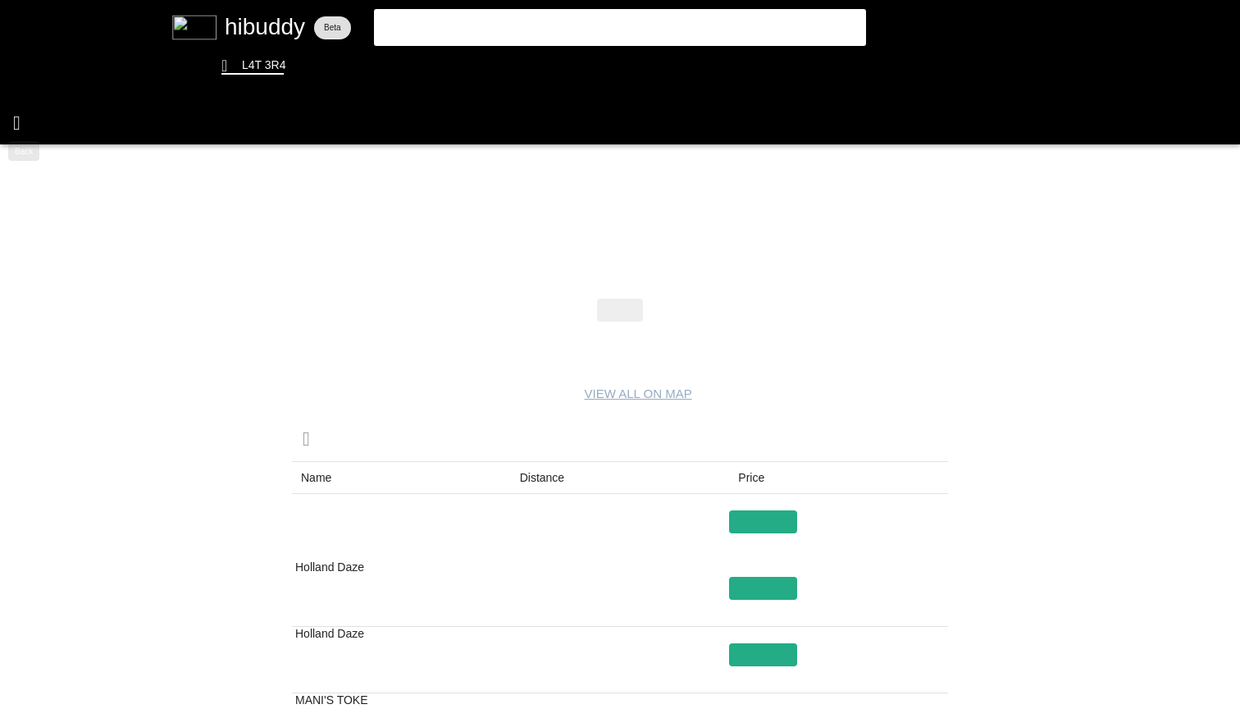
click at [11, 112] on flt-glass-pane at bounding box center [620, 354] width 1240 height 709
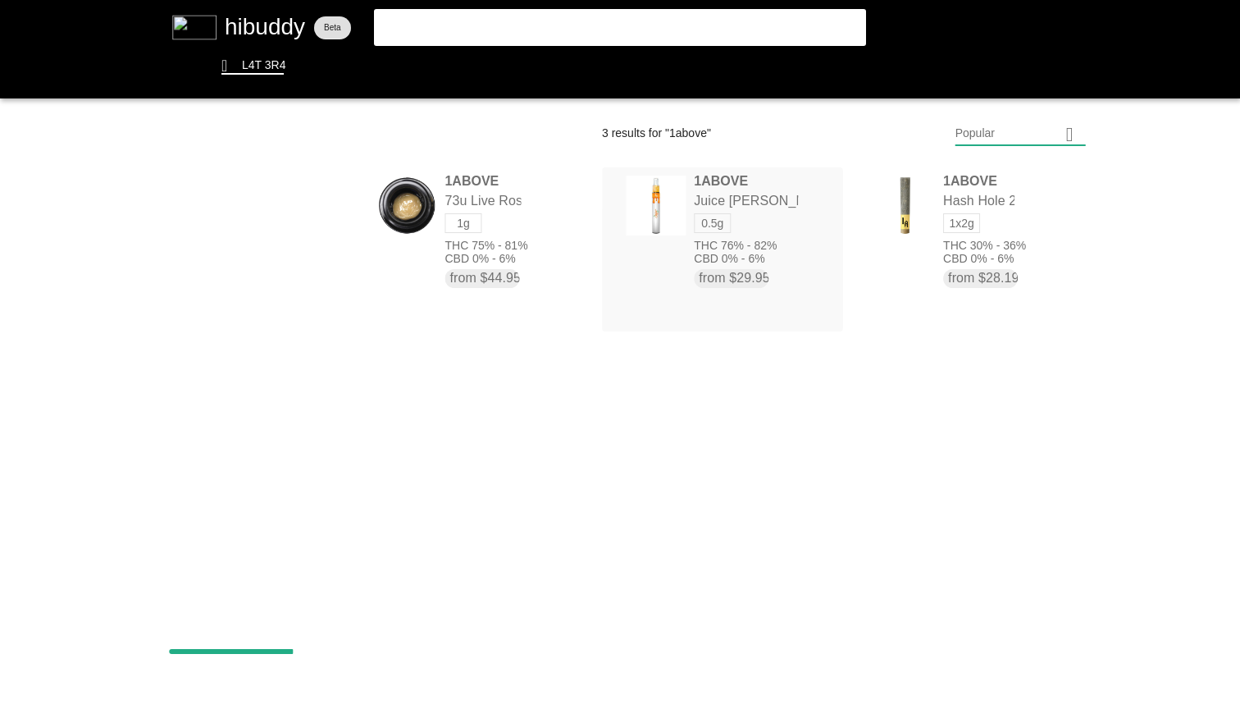
click at [739, 241] on flt-glass-pane at bounding box center [620, 354] width 1240 height 709
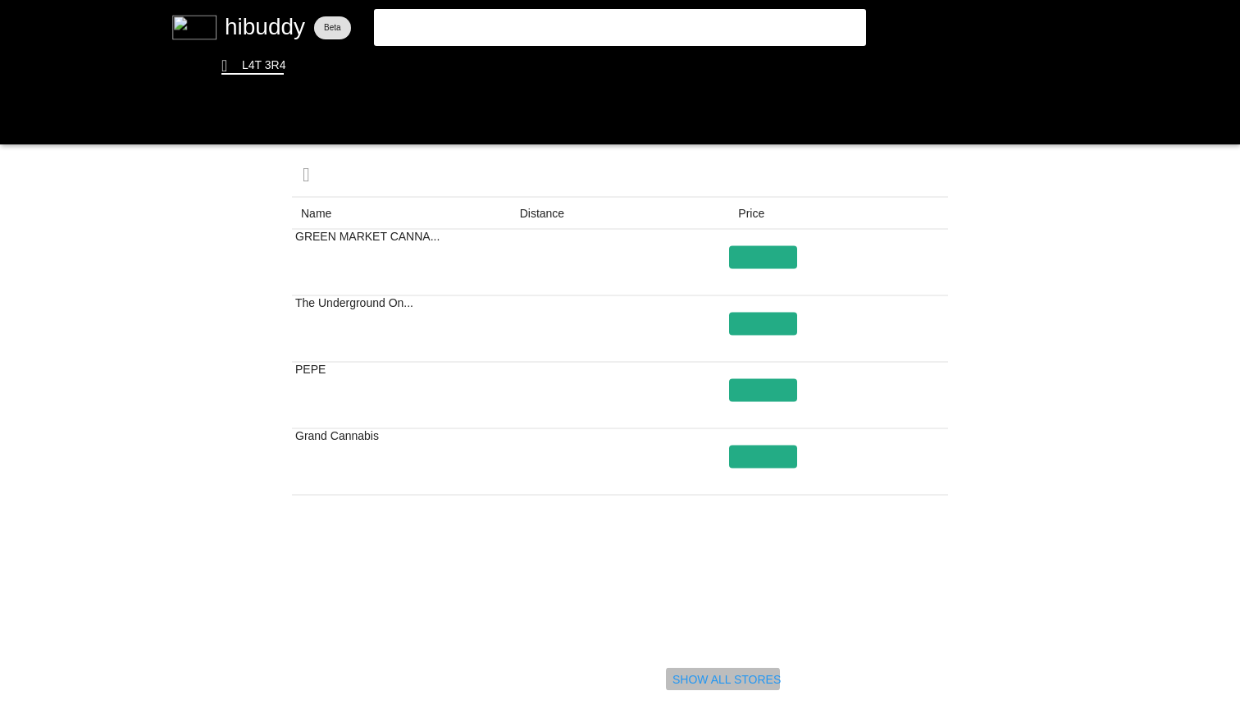
click at [739, 683] on flt-glass-pane at bounding box center [620, 354] width 1240 height 709
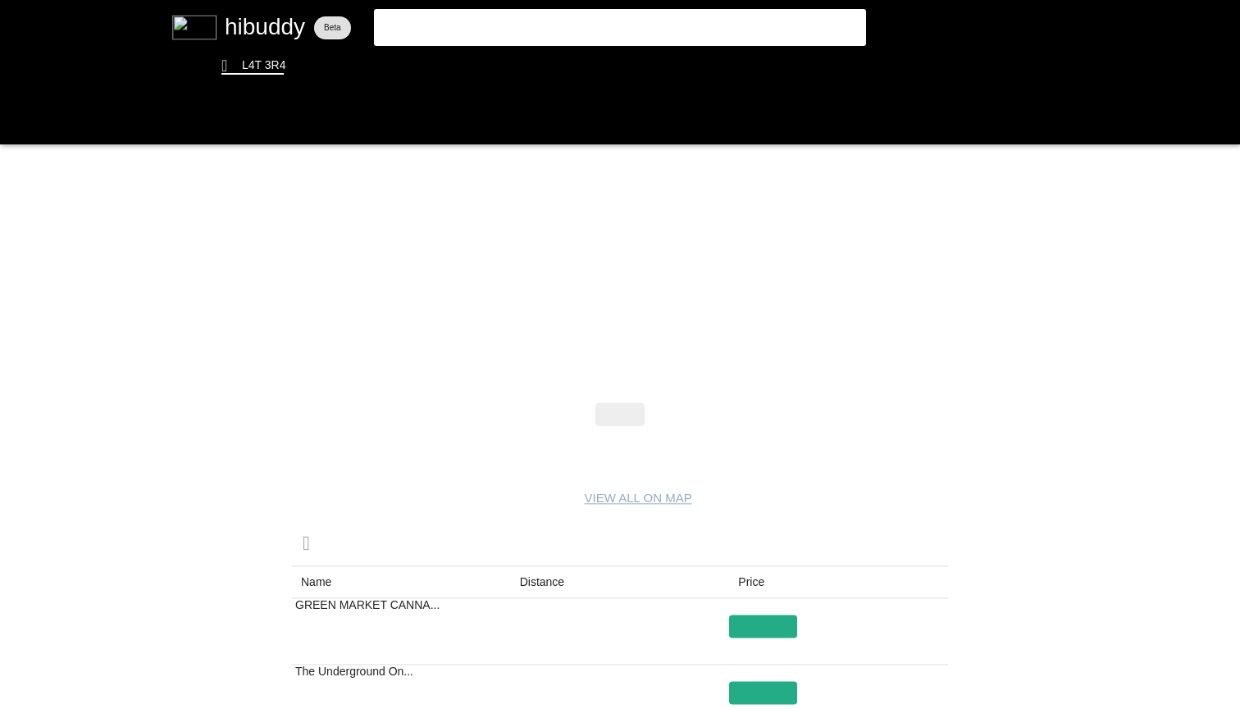
click at [468, 25] on flt-glass-pane at bounding box center [620, 354] width 1240 height 709
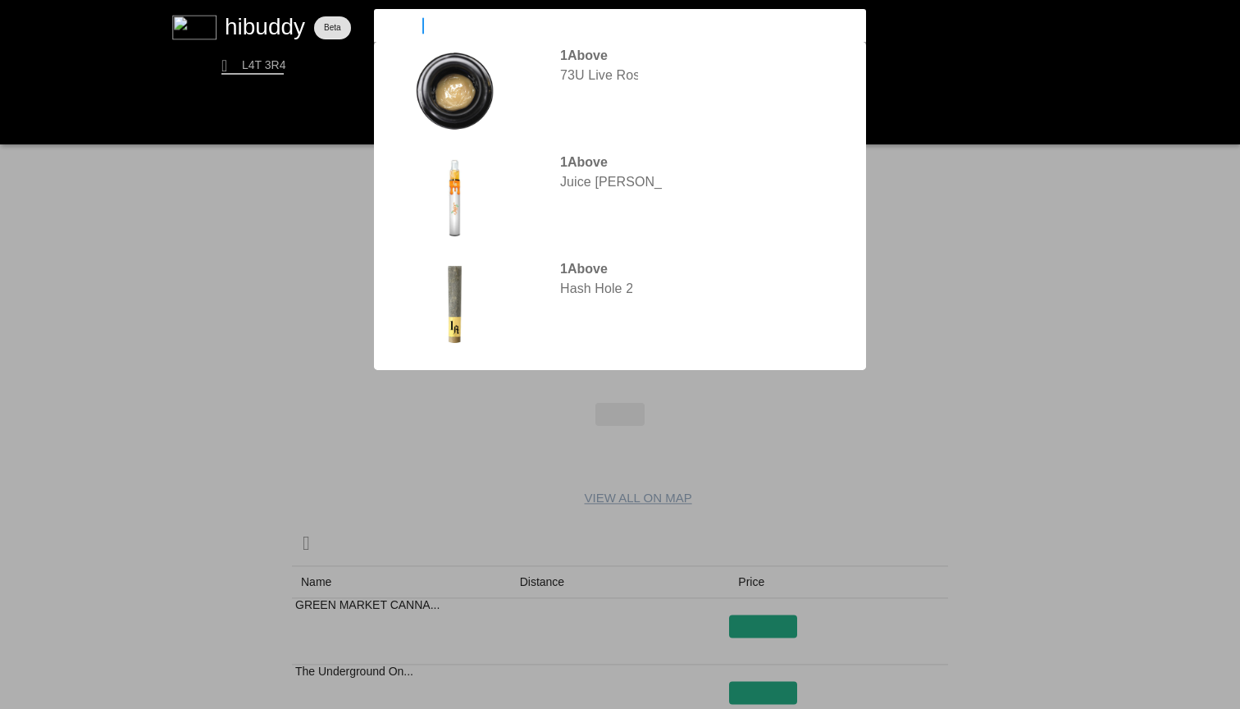
click at [511, 91] on flt-glass-pane at bounding box center [620, 354] width 1240 height 709
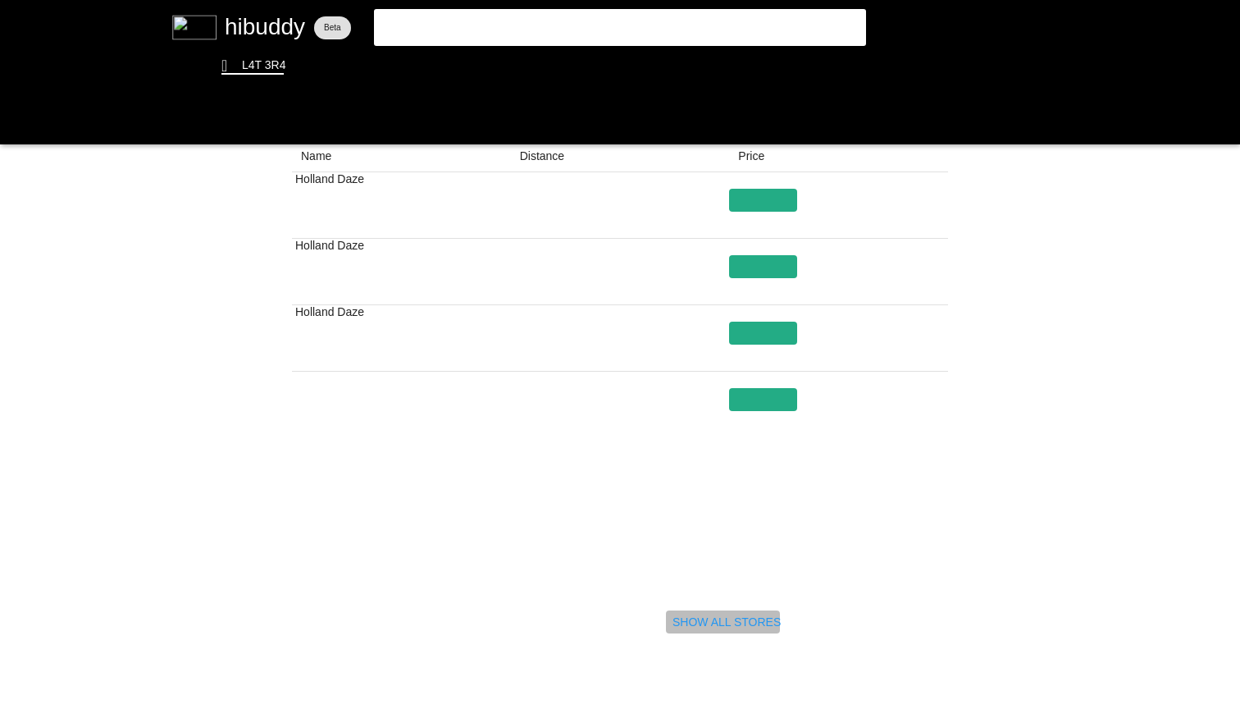
click at [708, 620] on flt-glass-pane at bounding box center [620, 354] width 1240 height 709
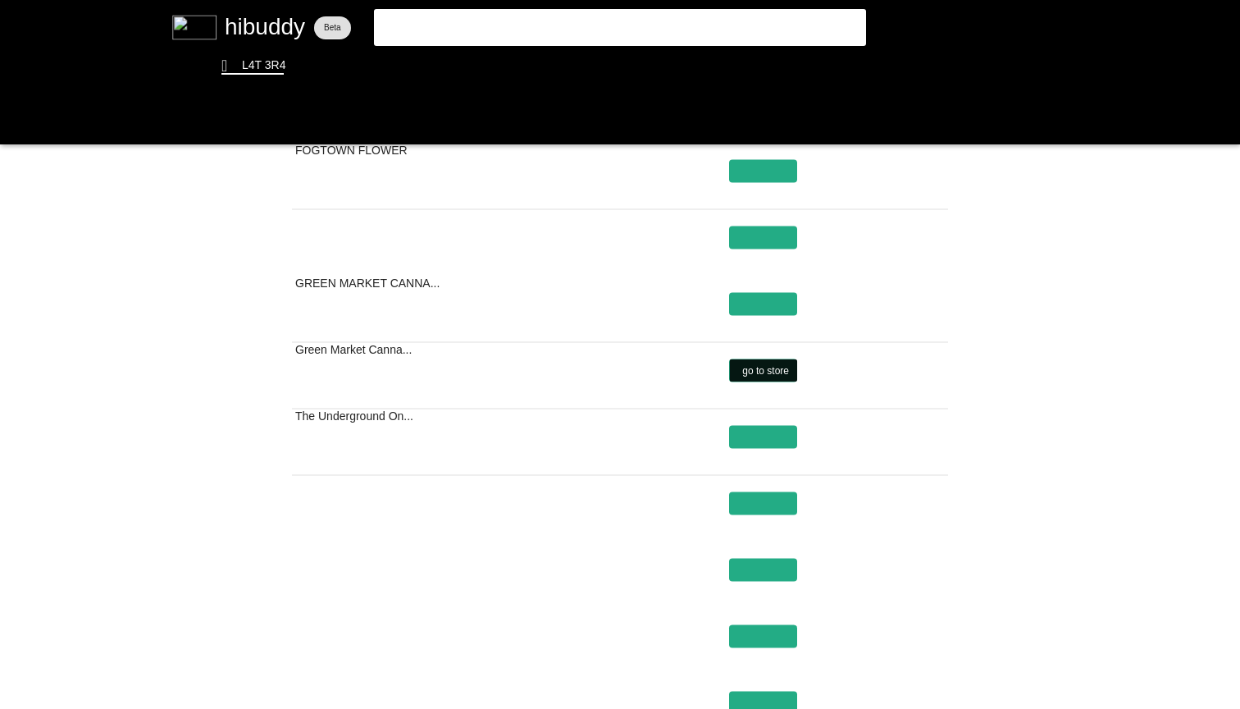
click at [779, 371] on flt-glass-pane at bounding box center [620, 354] width 1240 height 709
